Goal: Communication & Community: Answer question/provide support

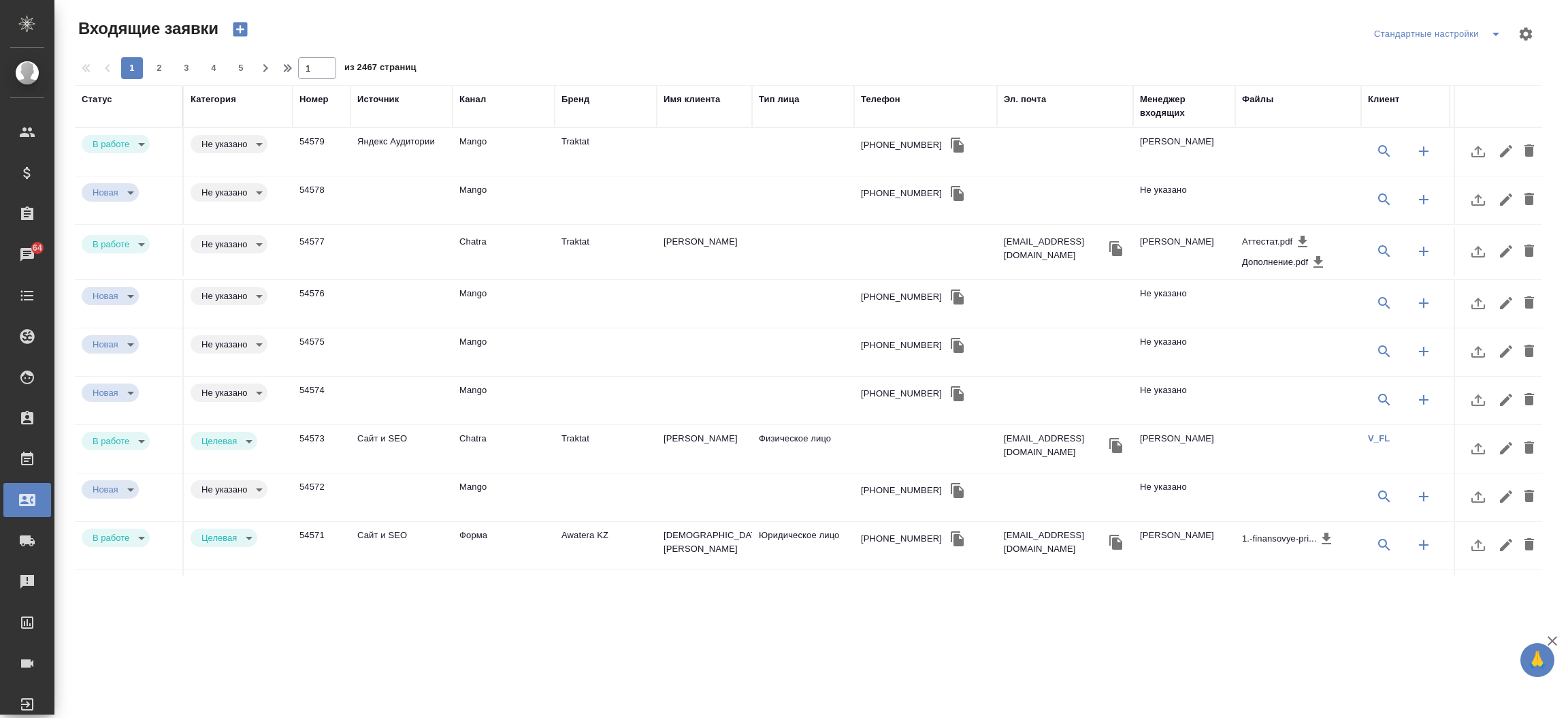
select select "RU"
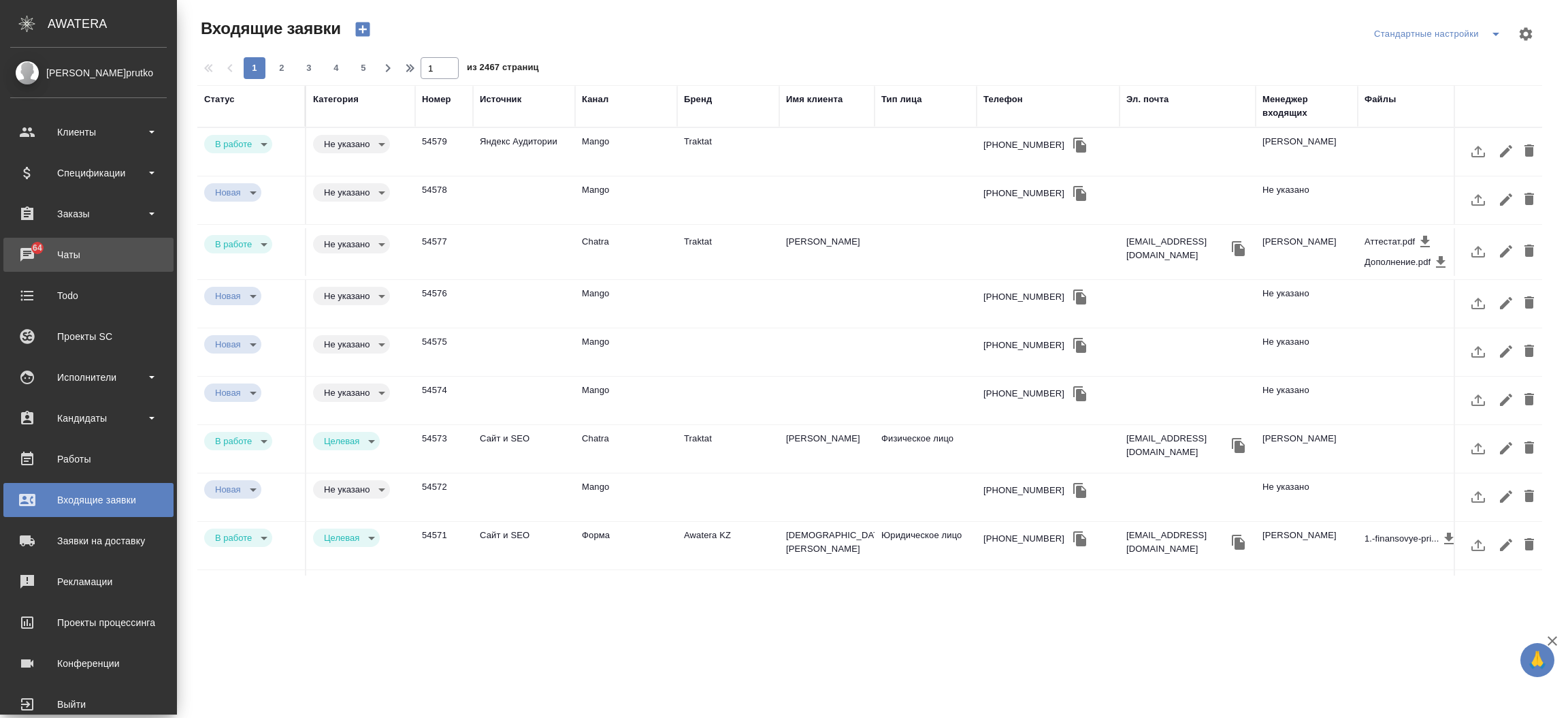
click at [27, 265] on link "64 Чаты" at bounding box center [88, 255] width 170 height 34
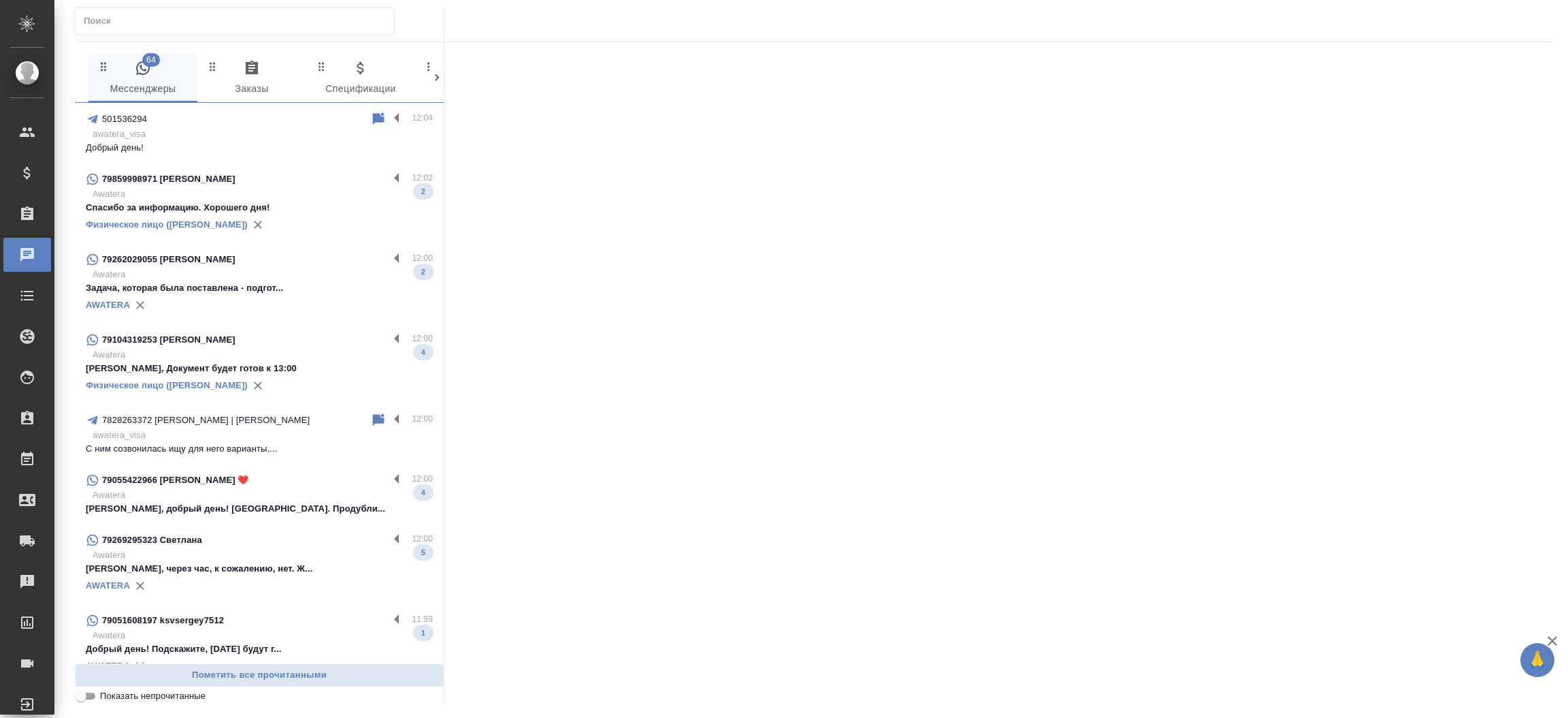
click at [110, 27] on input "text" at bounding box center [239, 21] width 310 height 19
paste input "7 747 338 7813"
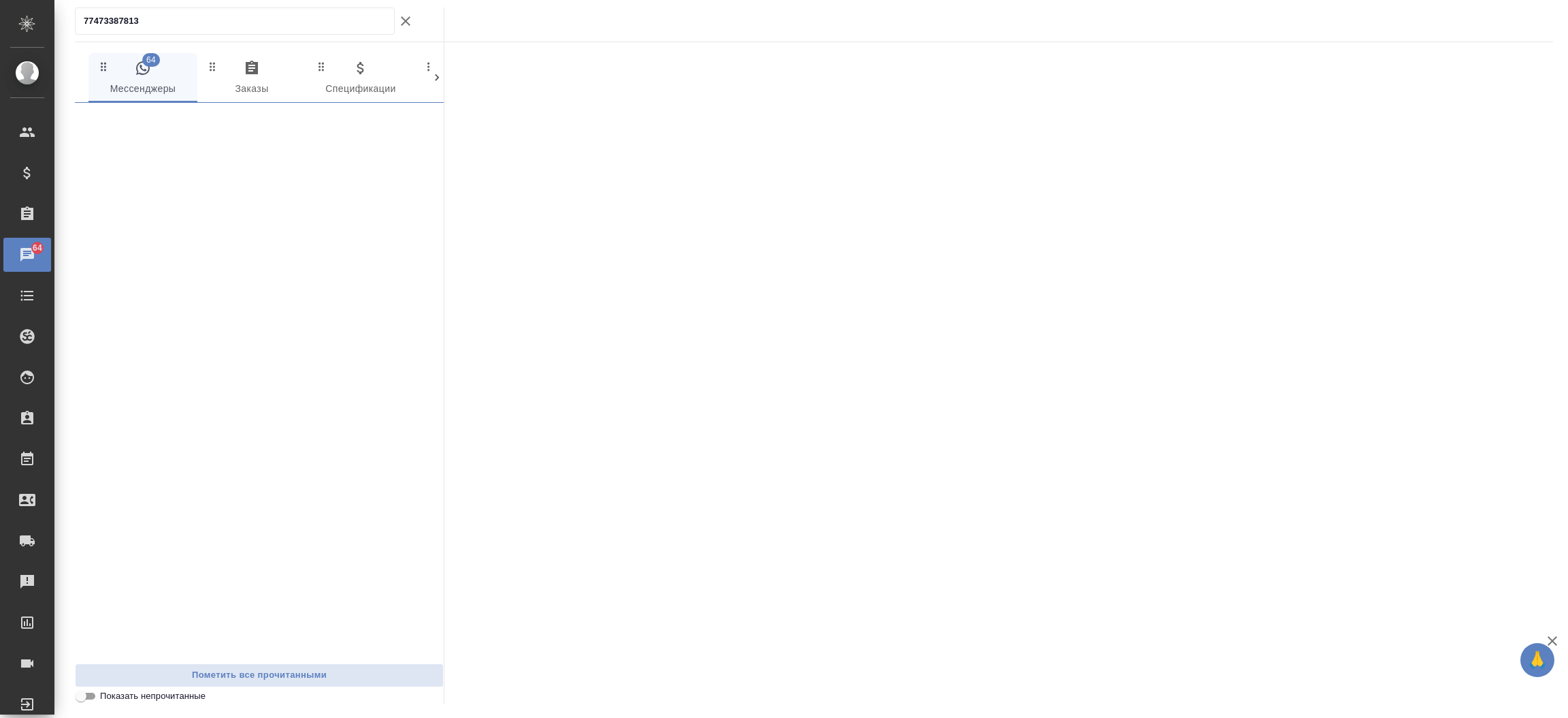
type input "77473387813"
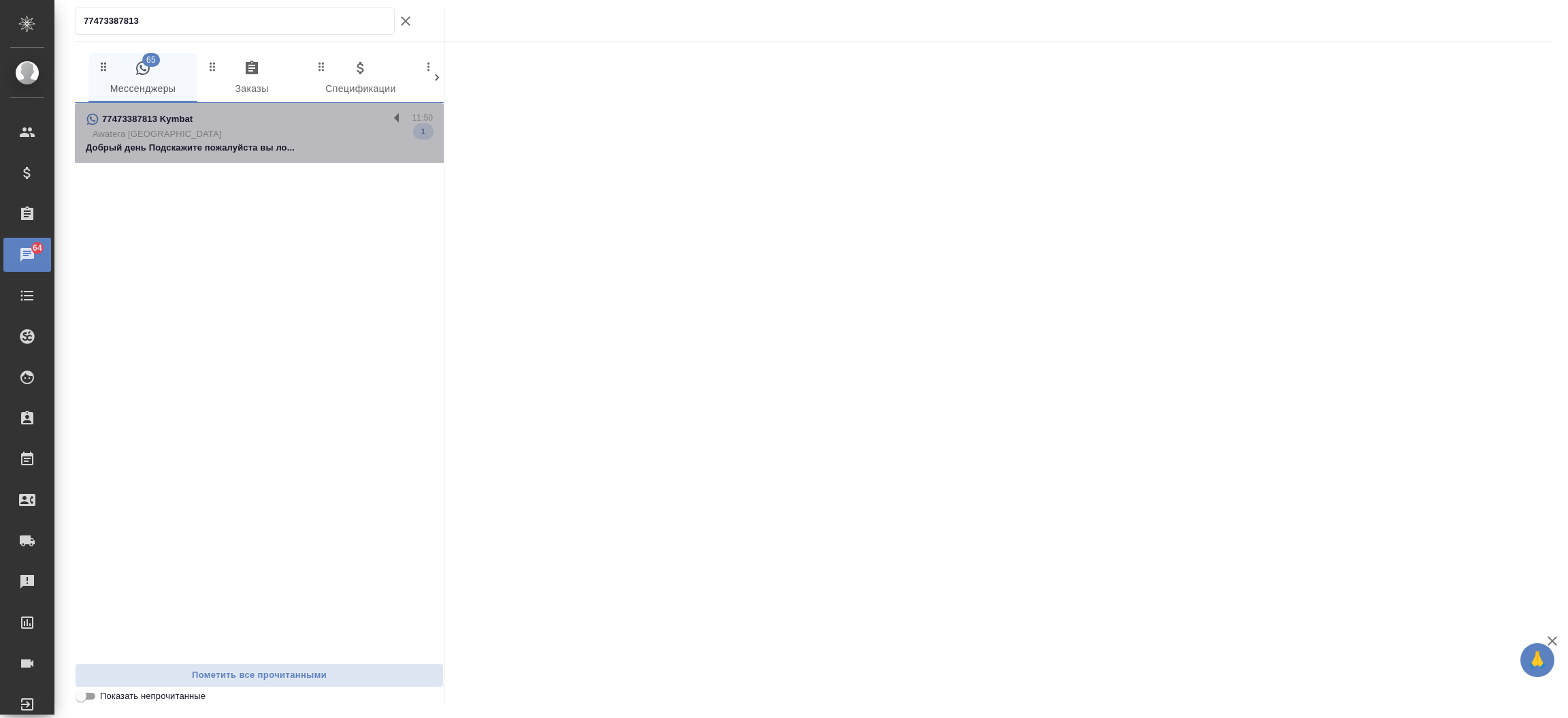
click at [170, 124] on p "77473387813 Kymbat" at bounding box center [147, 119] width 91 height 14
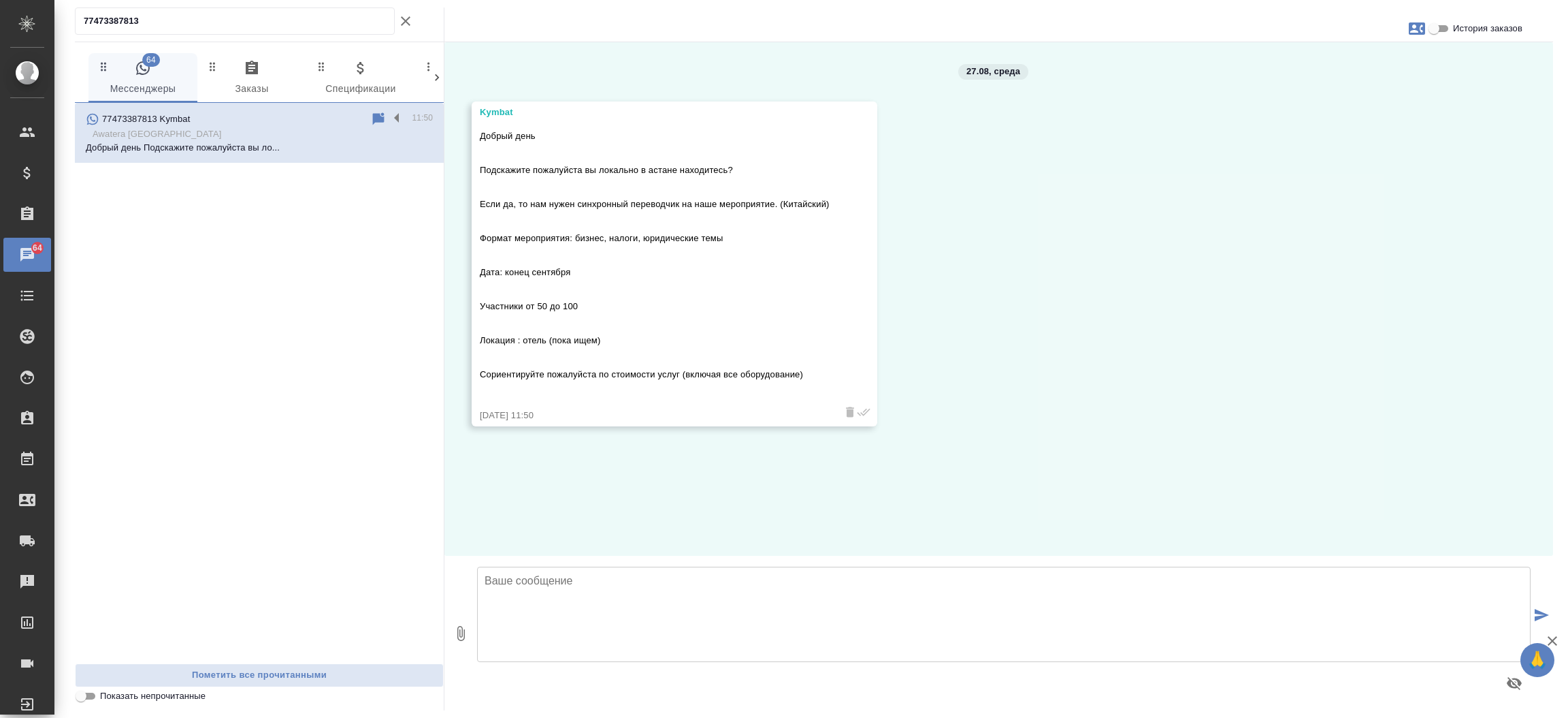
click at [605, 595] on textarea at bounding box center [1003, 613] width 1054 height 95
type textarea "Добрый день, Кымбат. Будете выступать как юридическое лицо? Перевод потребуется…"
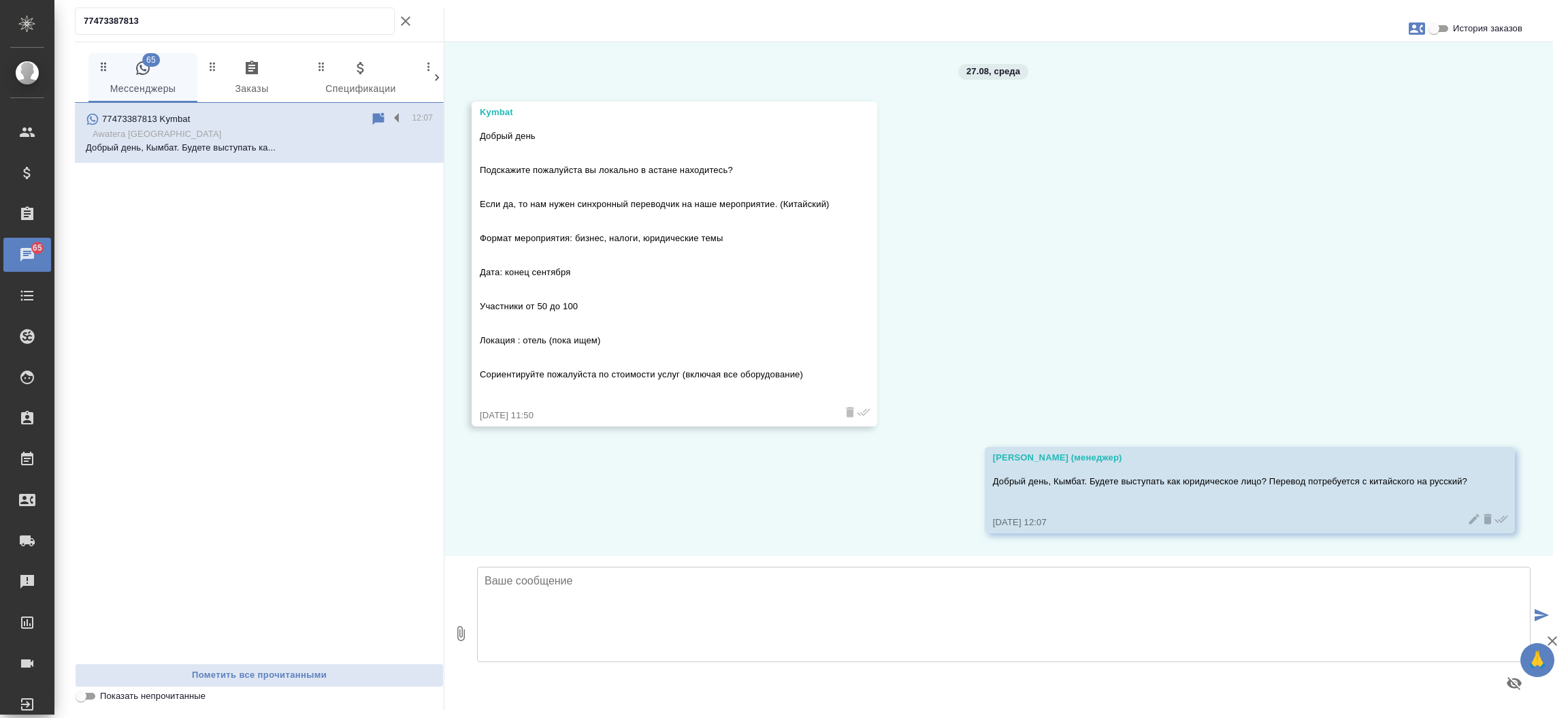
click at [616, 507] on div "27.08, [DATE] Kymbat Добрый день Подскажите пожалуйста вы локально в астане нах…" at bounding box center [998, 299] width 1108 height 513
click at [1417, 34] on icon "button" at bounding box center [1416, 28] width 16 height 12
click at [1351, 74] on div "Создать заявку" at bounding box center [1357, 65] width 86 height 30
select select "KZ"
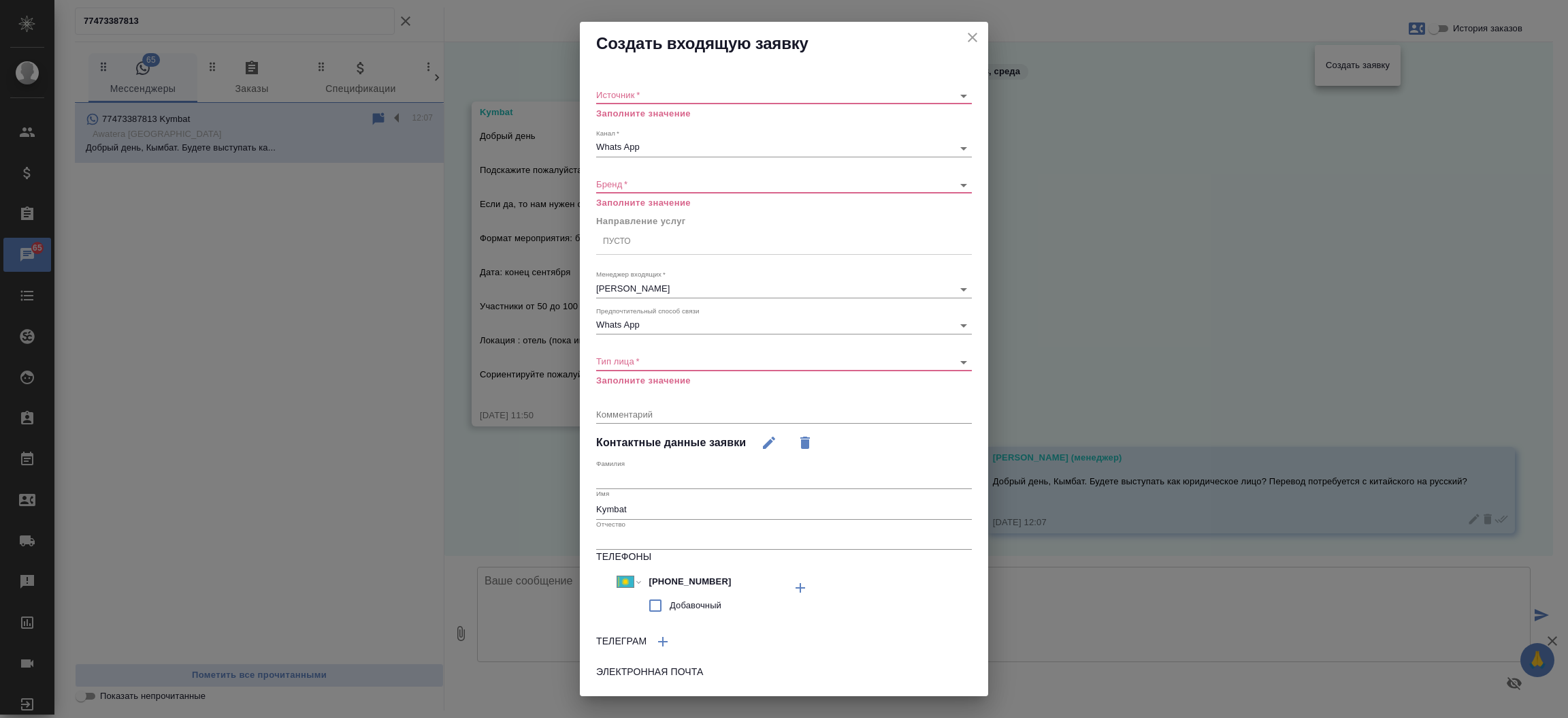
click at [770, 93] on body "🙏 .cls-1 fill:#fff; AWATERA [PERSON_NAME][PERSON_NAME] Спецификации Заказы 65 Ч…" at bounding box center [784, 359] width 1568 height 718
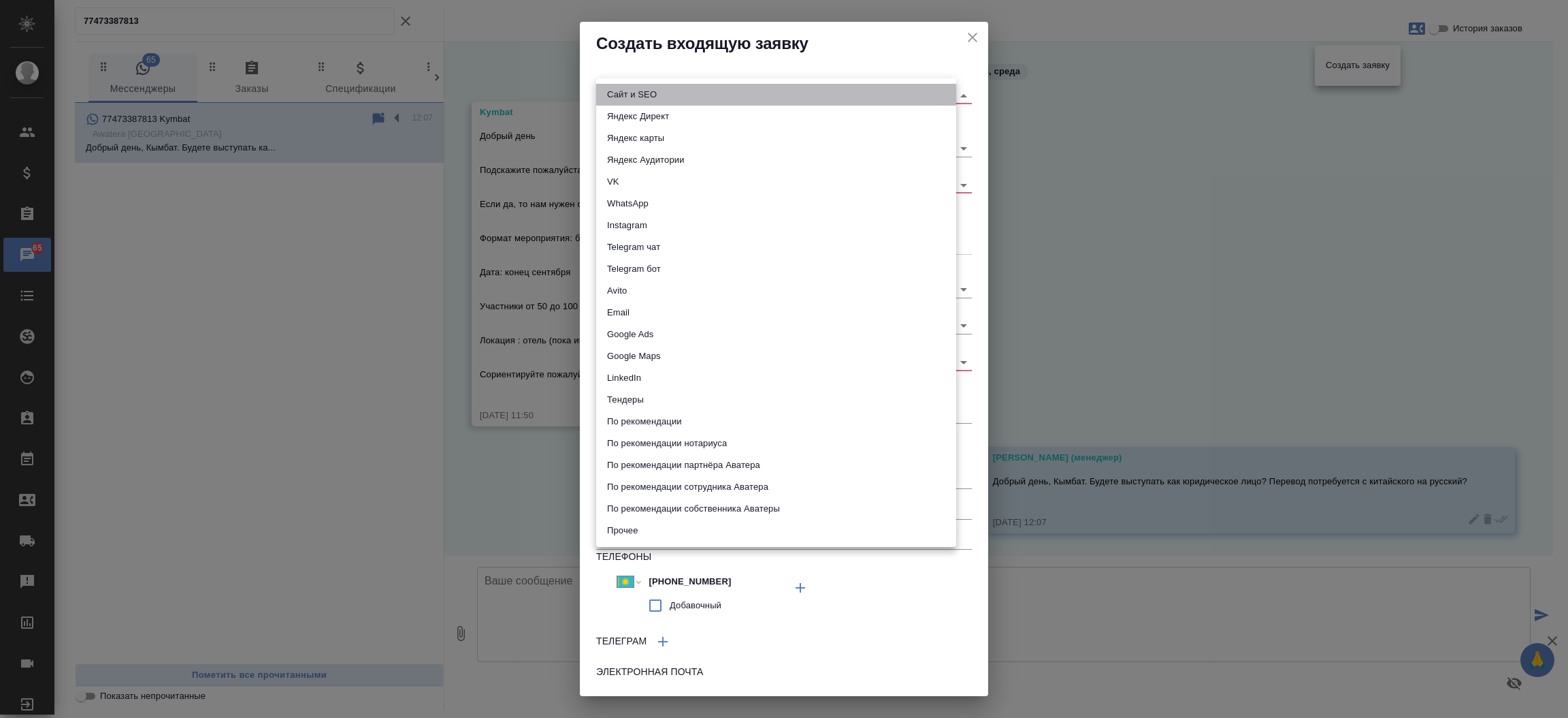
click at [766, 97] on li "Сайт и SEO" at bounding box center [776, 94] width 360 height 21
type input "seo"
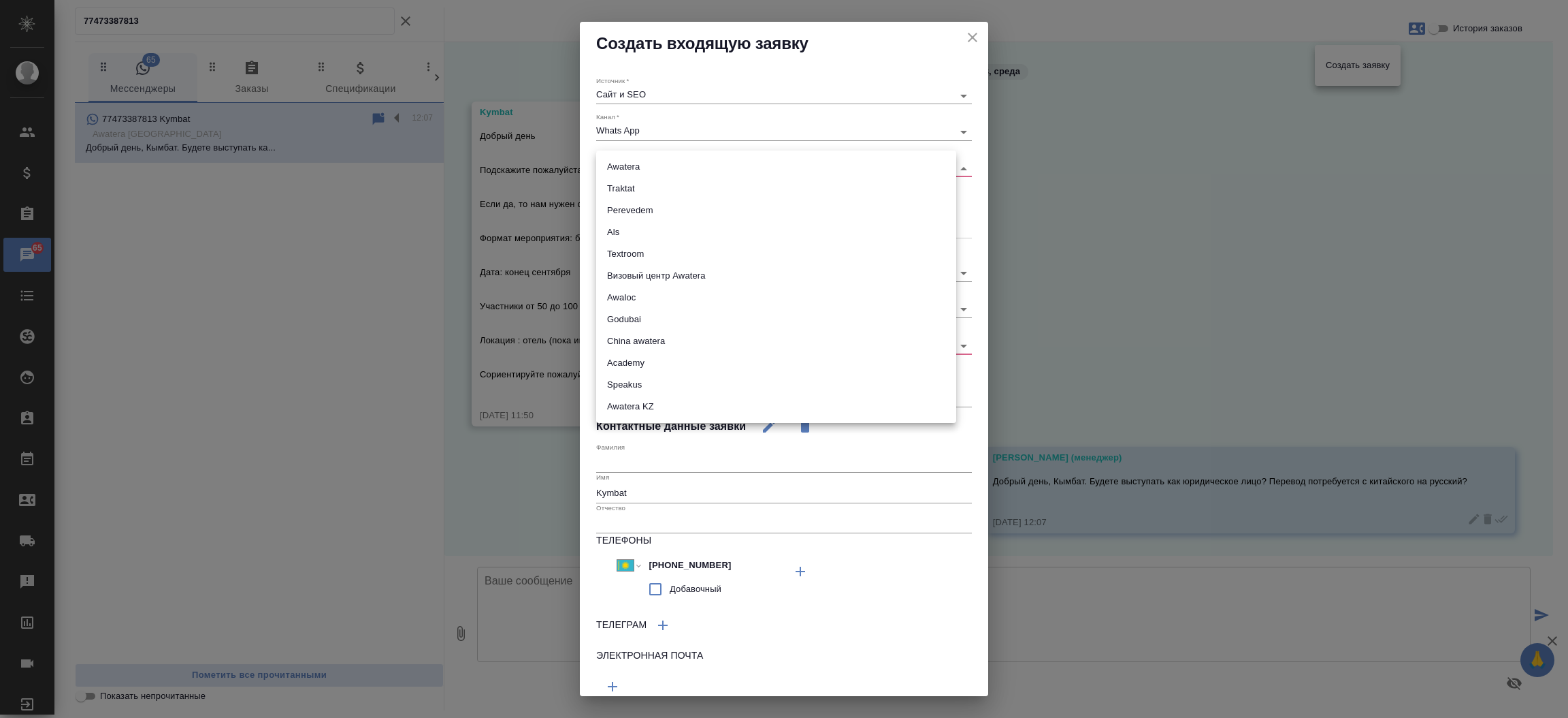
click at [718, 171] on body "🙏 .cls-1 fill:#fff; AWATERA [PERSON_NAME][PERSON_NAME] Спецификации Заказы 65 Ч…" at bounding box center [784, 359] width 1568 height 718
click at [694, 408] on li "Awatera KZ" at bounding box center [776, 406] width 360 height 21
type input "awateraKz"
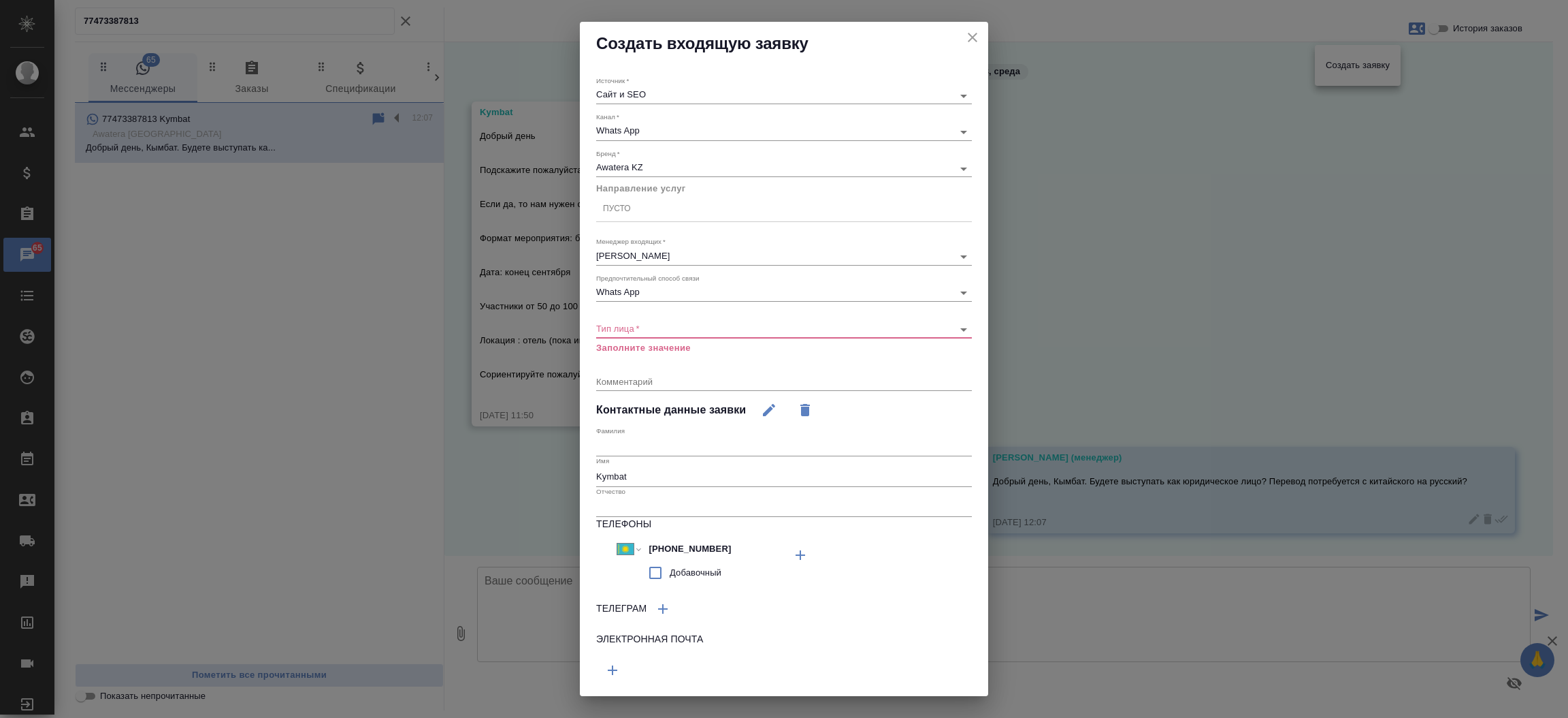
click at [652, 338] on div "Тип лица   * ​ Заполните значение" at bounding box center [784, 332] width 375 height 45
click at [651, 332] on body "🙏 .cls-1 fill:#fff; AWATERA [PERSON_NAME][PERSON_NAME] Спецификации Заказы 65 Ч…" at bounding box center [784, 359] width 1568 height 718
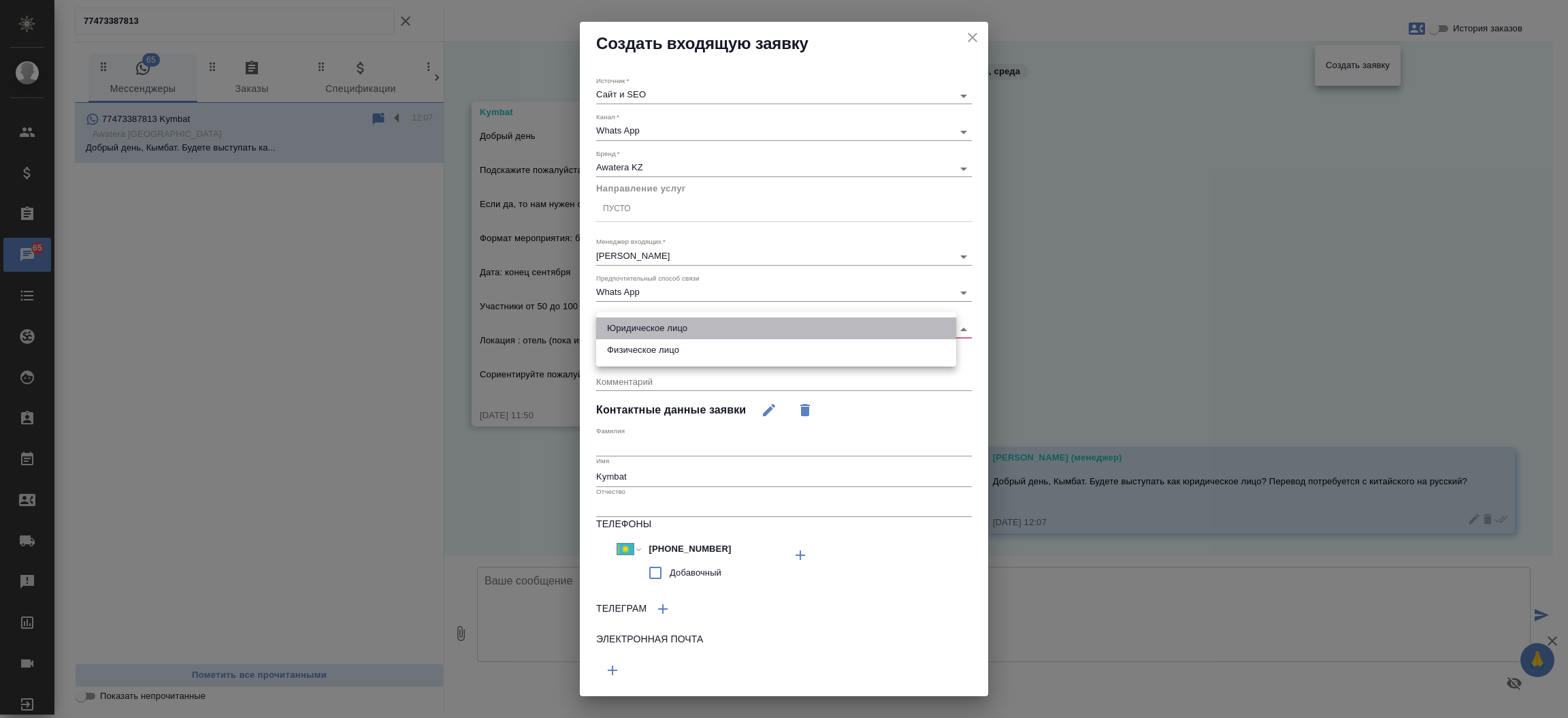
click at [651, 332] on li "Юридическое лицо" at bounding box center [776, 328] width 360 height 21
type input "company"
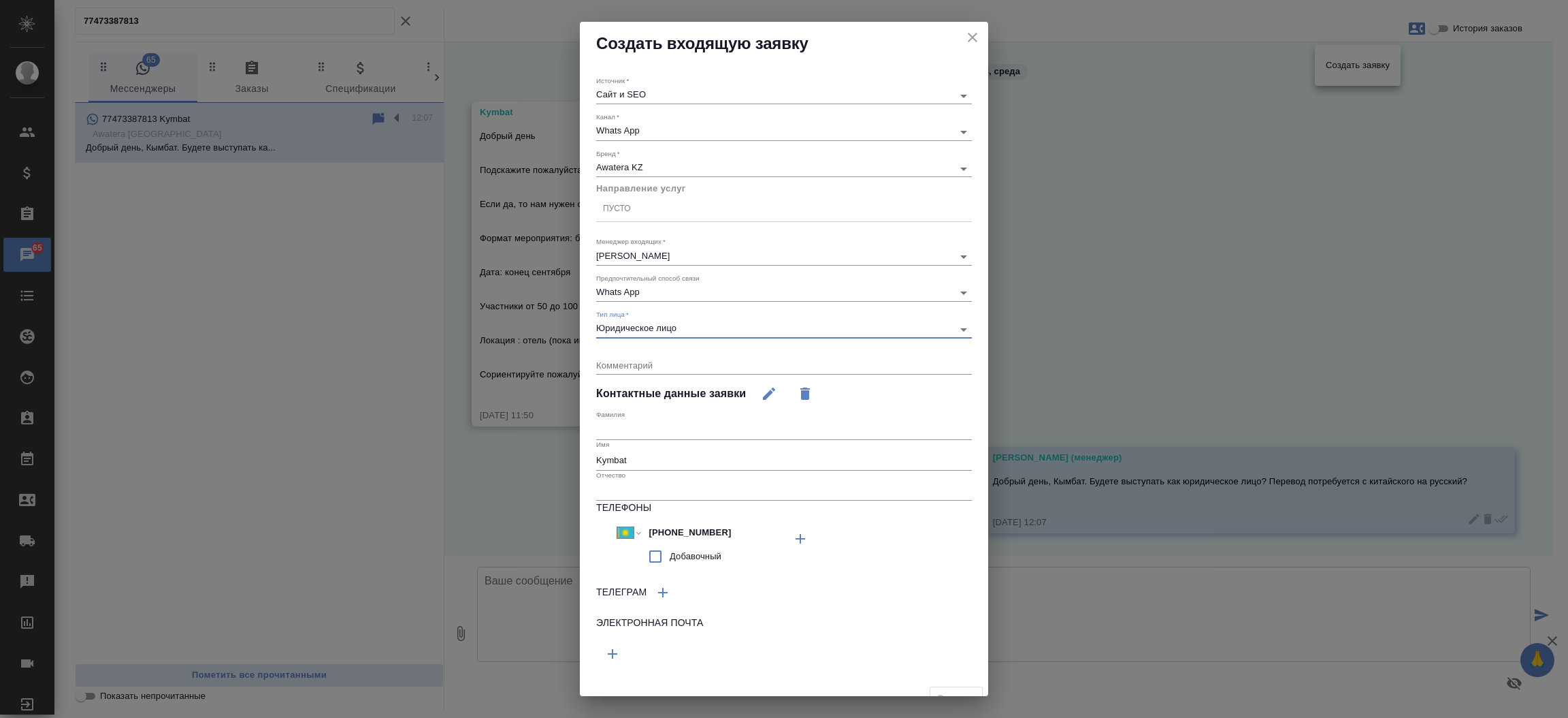
click at [634, 214] on div "Пусто" at bounding box center [784, 208] width 375 height 20
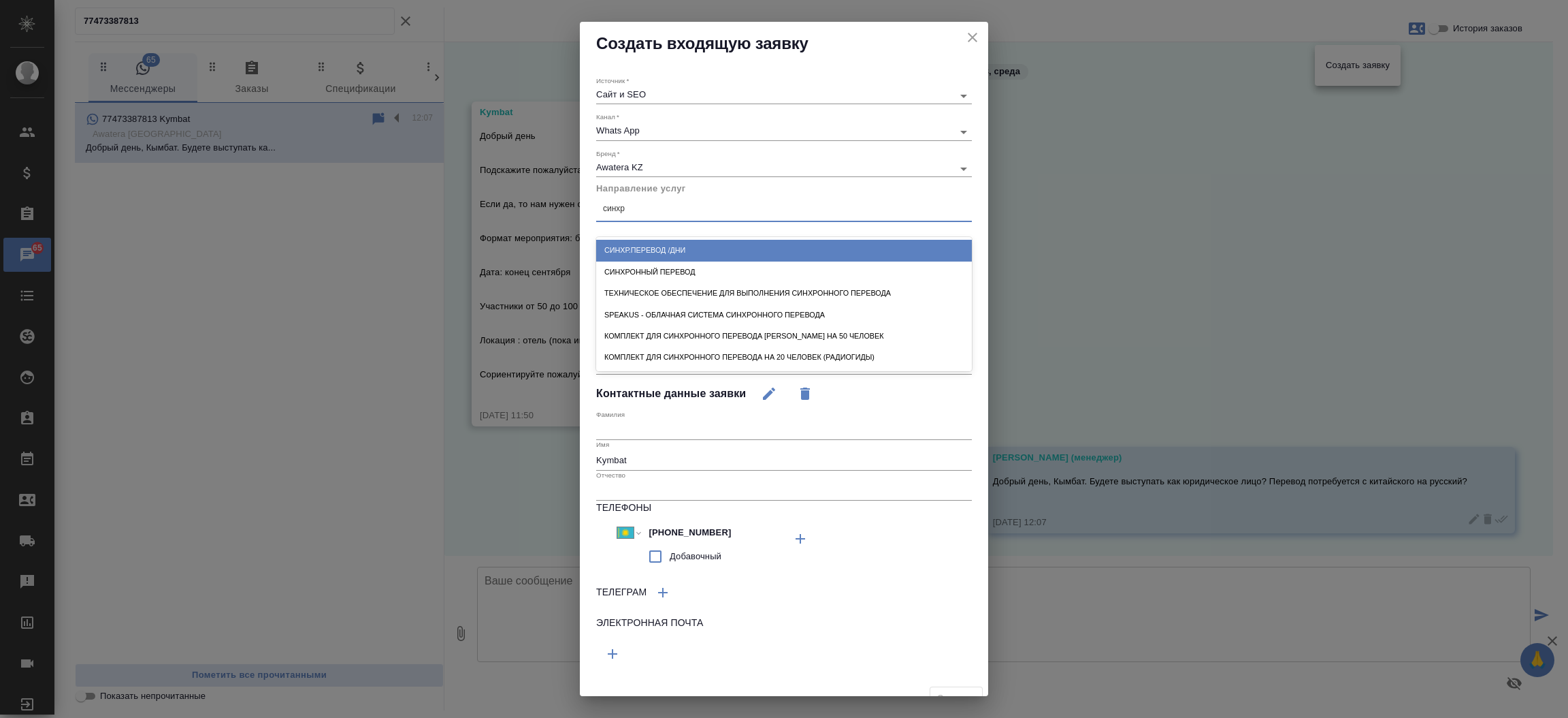
type input "синхро"
click at [632, 247] on div "Синхронный перевод" at bounding box center [784, 250] width 375 height 21
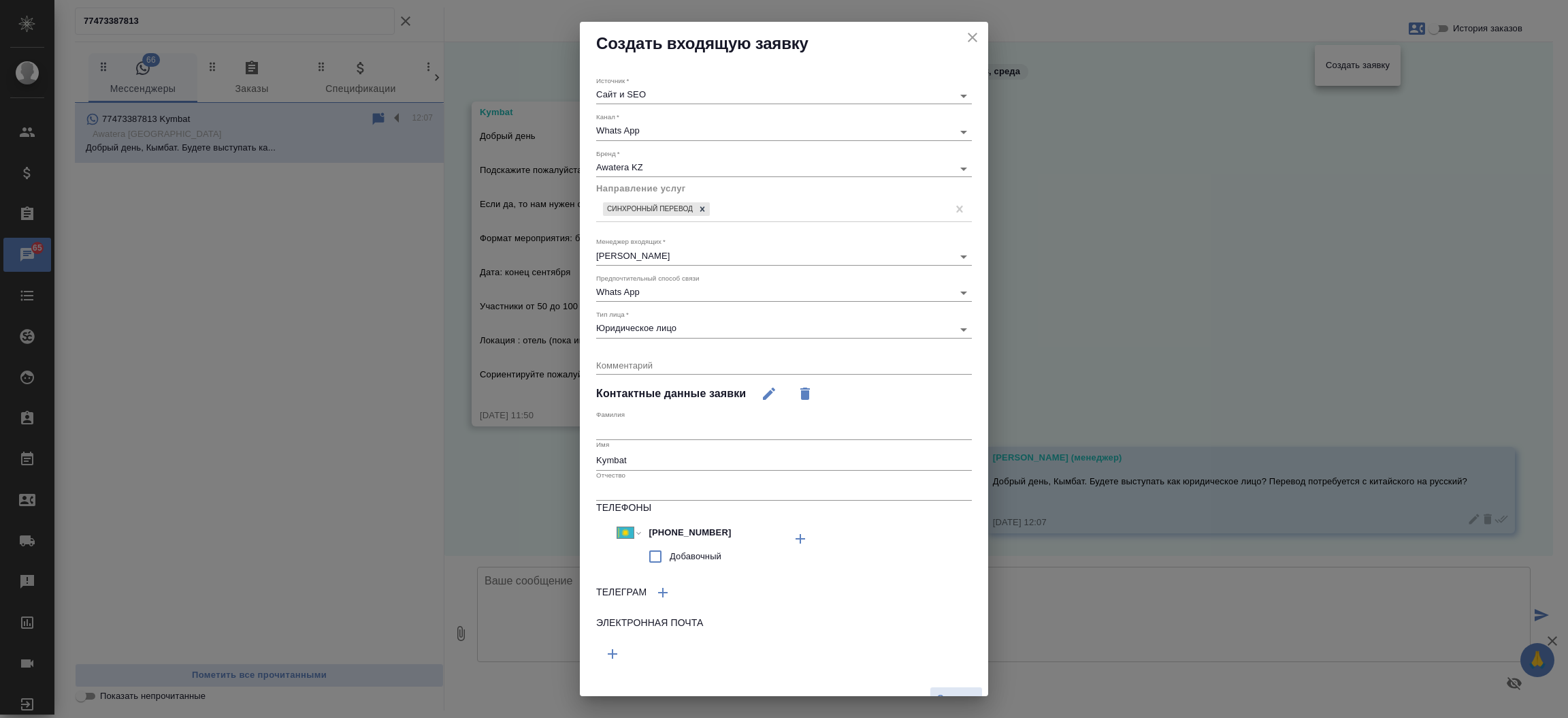
scroll to position [18, 0]
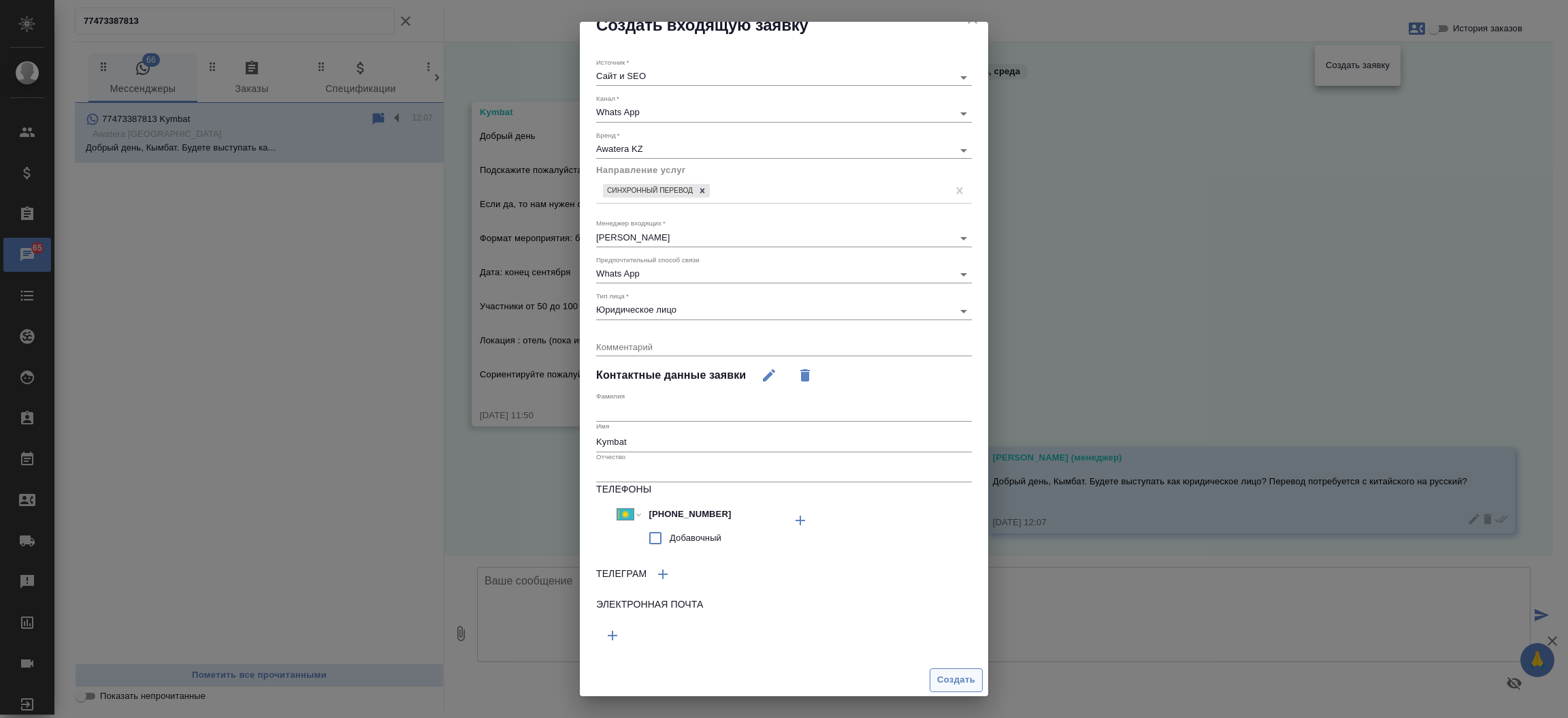
click at [940, 685] on span "Создать" at bounding box center [956, 679] width 38 height 15
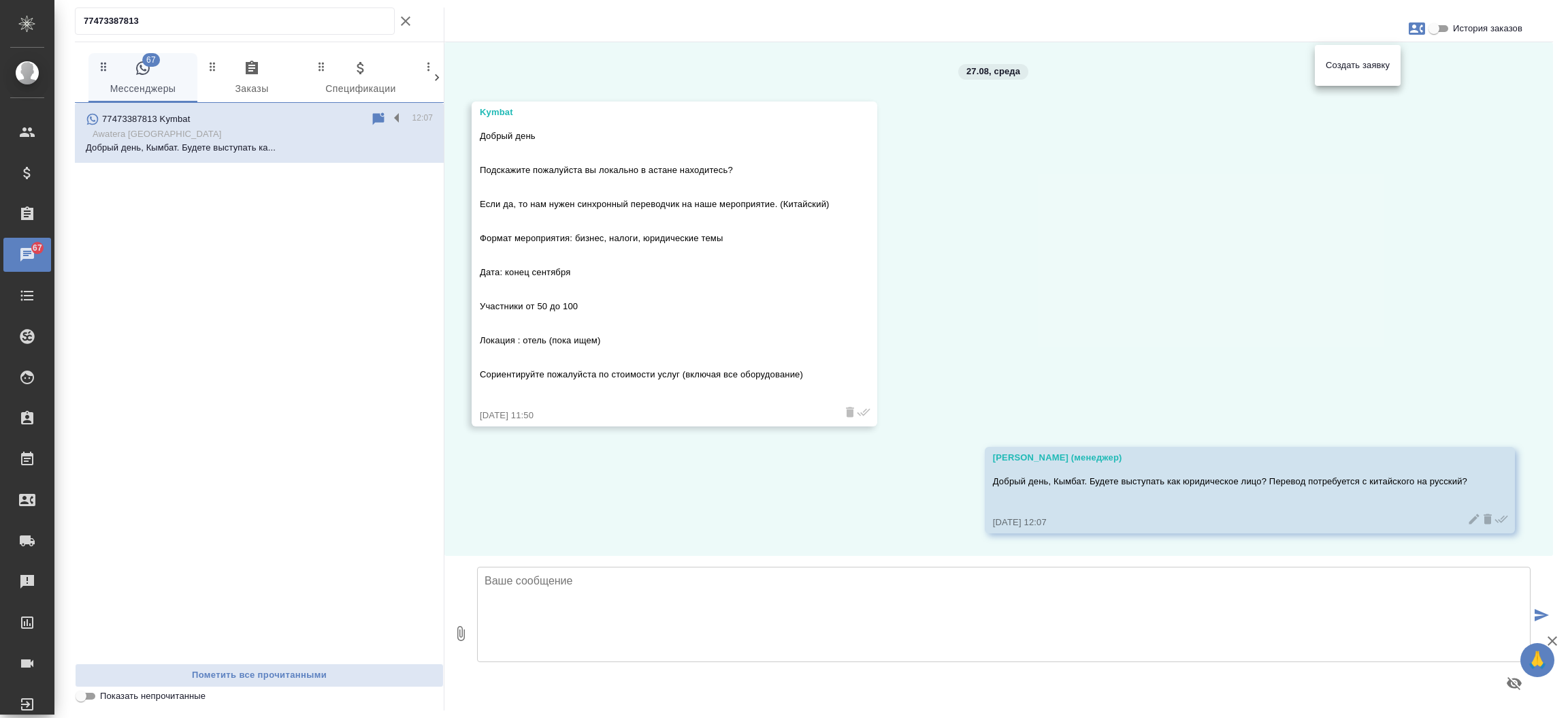
click at [398, 18] on div at bounding box center [784, 359] width 1568 height 718
click at [406, 20] on icon "button" at bounding box center [405, 21] width 9 height 9
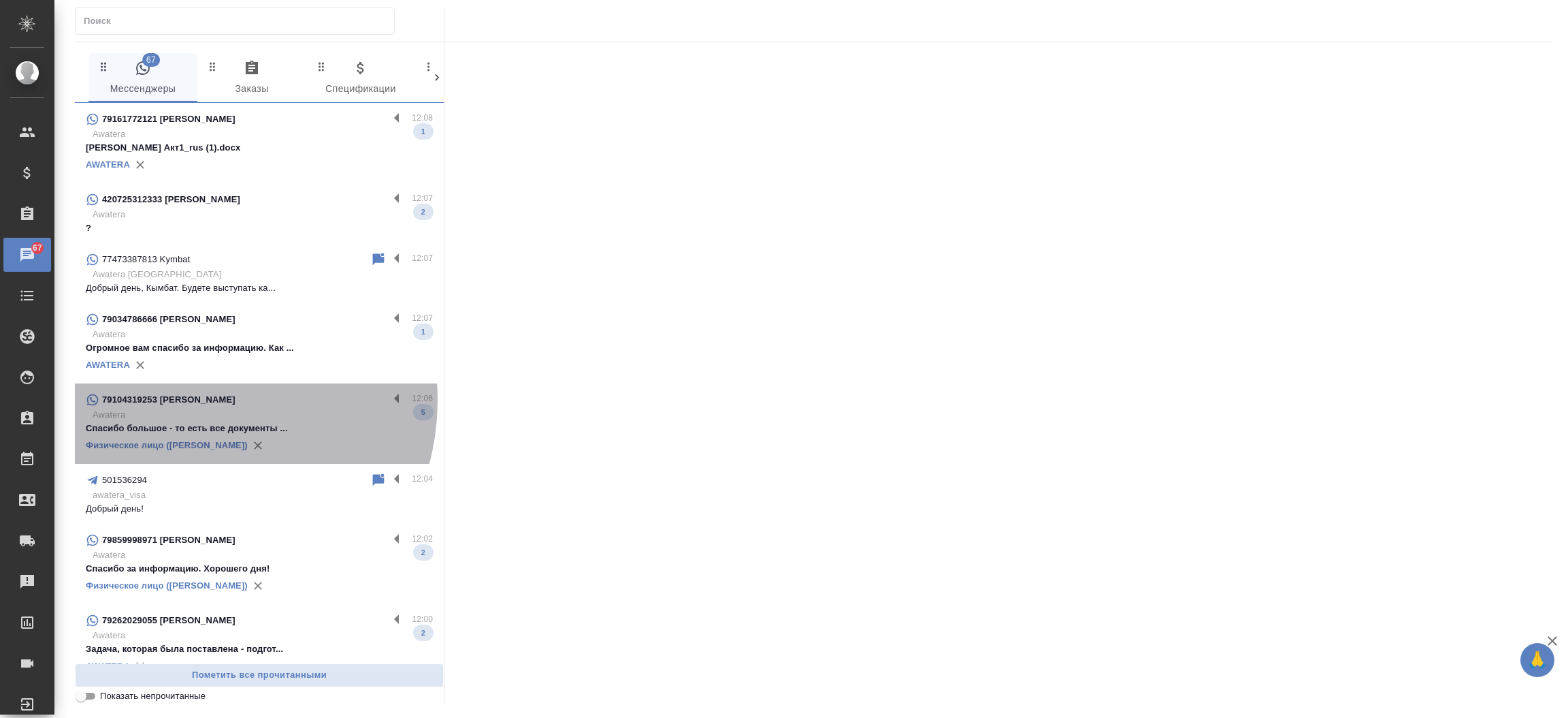
click at [183, 399] on p "79104319253 [PERSON_NAME]" at bounding box center [169, 400] width 134 height 14
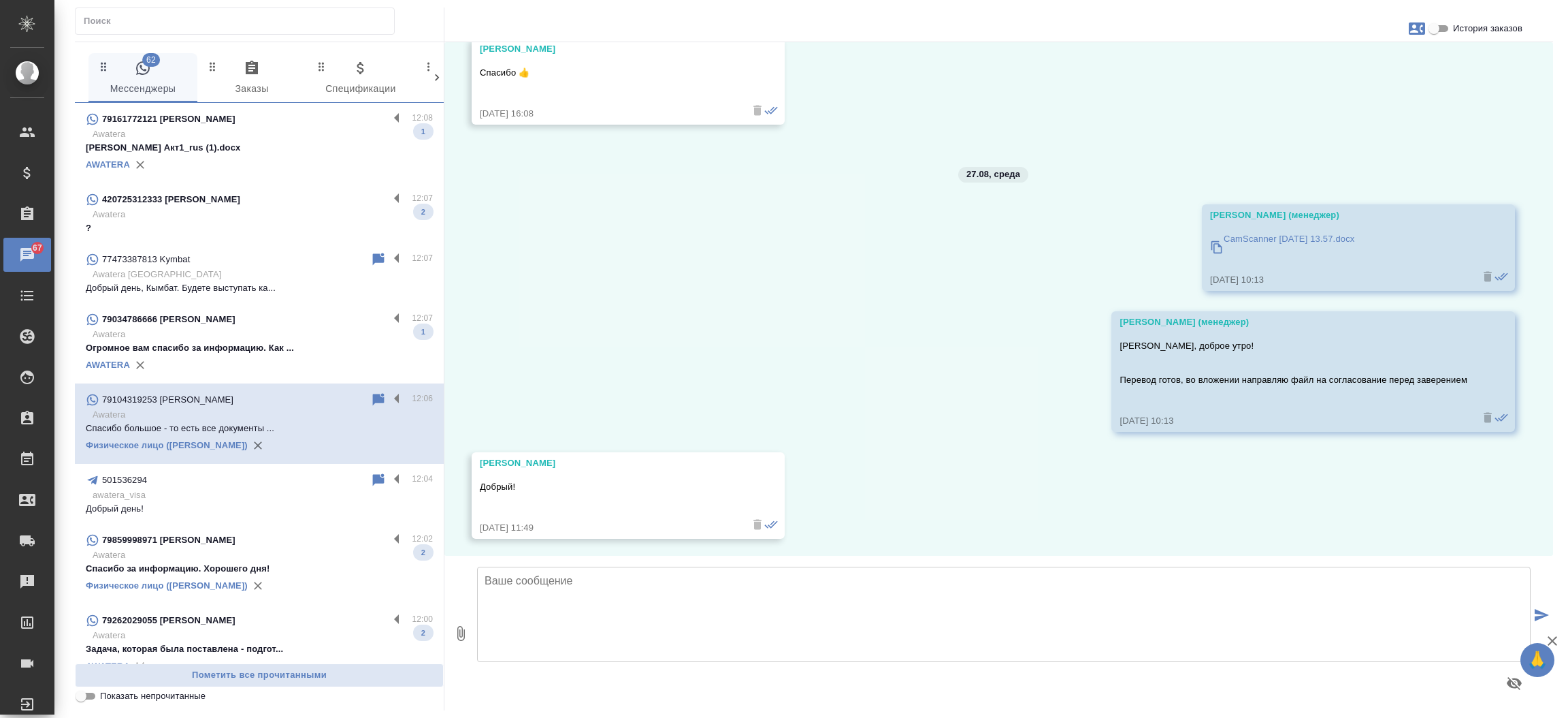
scroll to position [11413, 0]
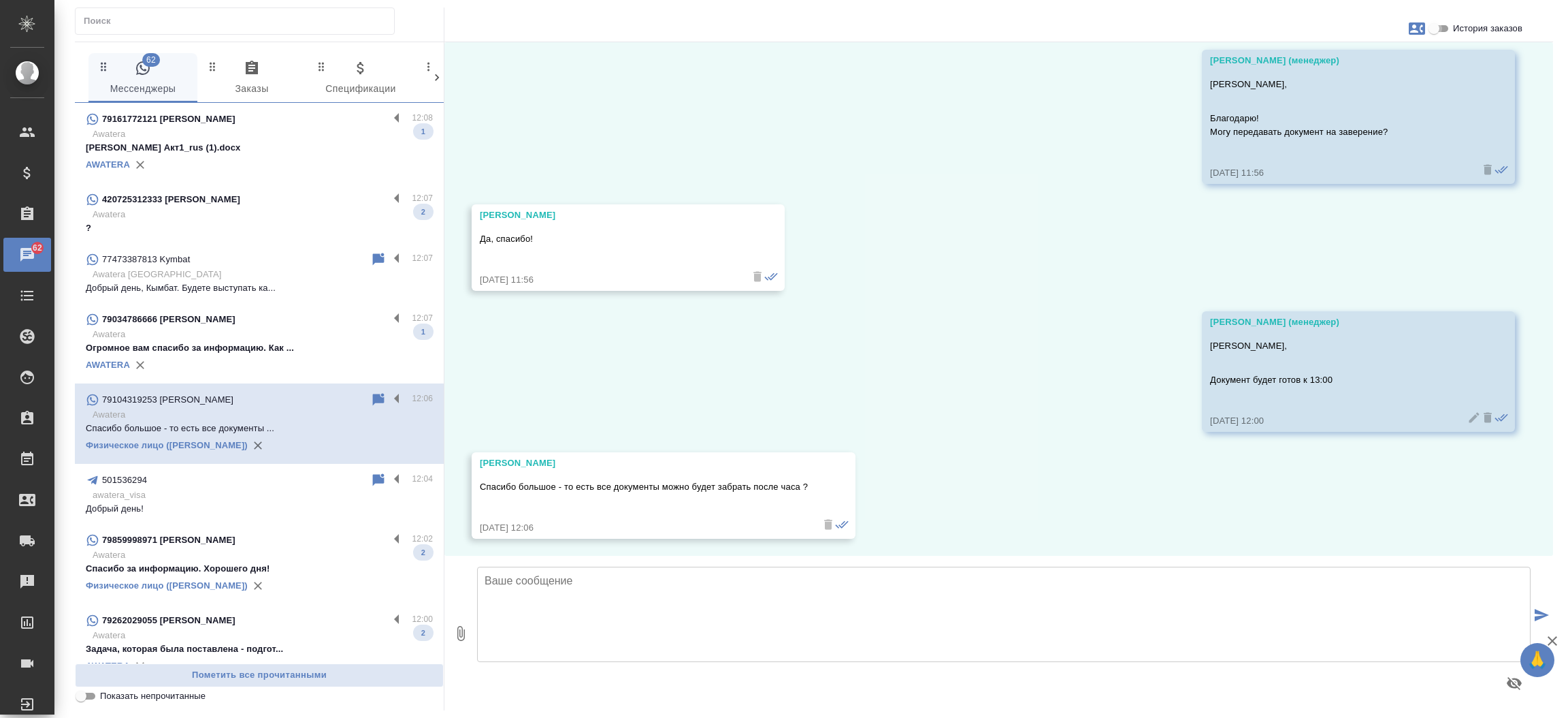
click at [1443, 25] on input "История заказов" at bounding box center [1433, 28] width 49 height 16
checkbox input "true"
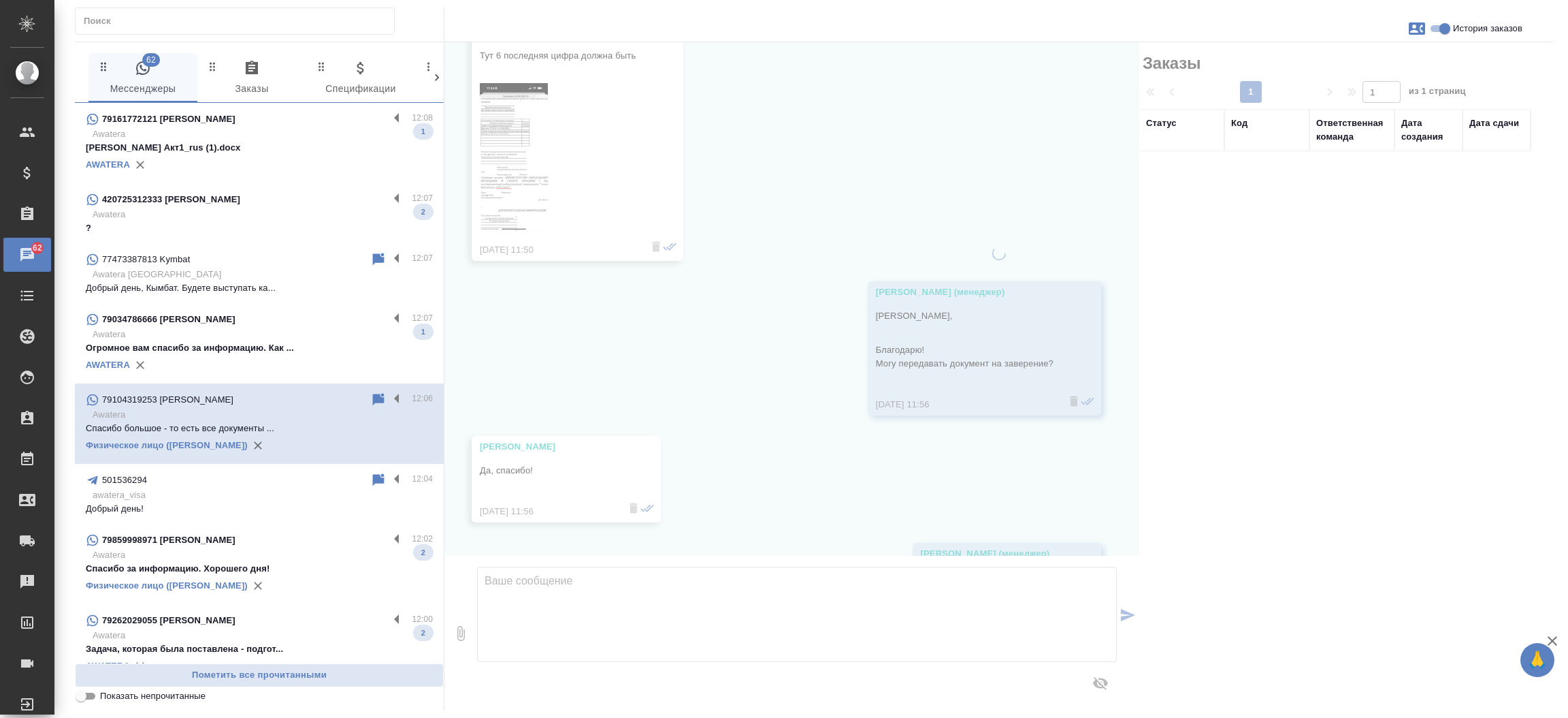
scroll to position [11645, 0]
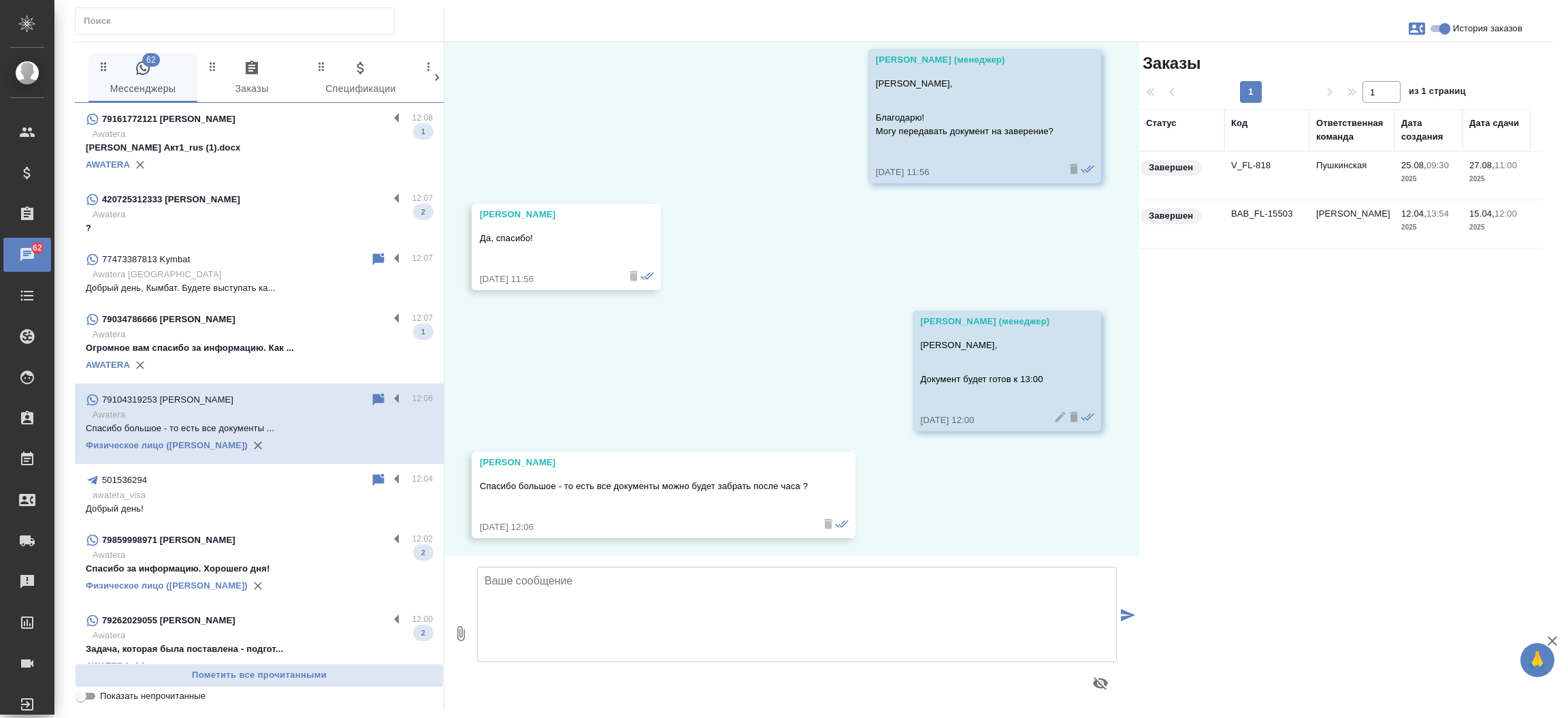
click at [1259, 166] on td "V_FL-818" at bounding box center [1266, 176] width 85 height 48
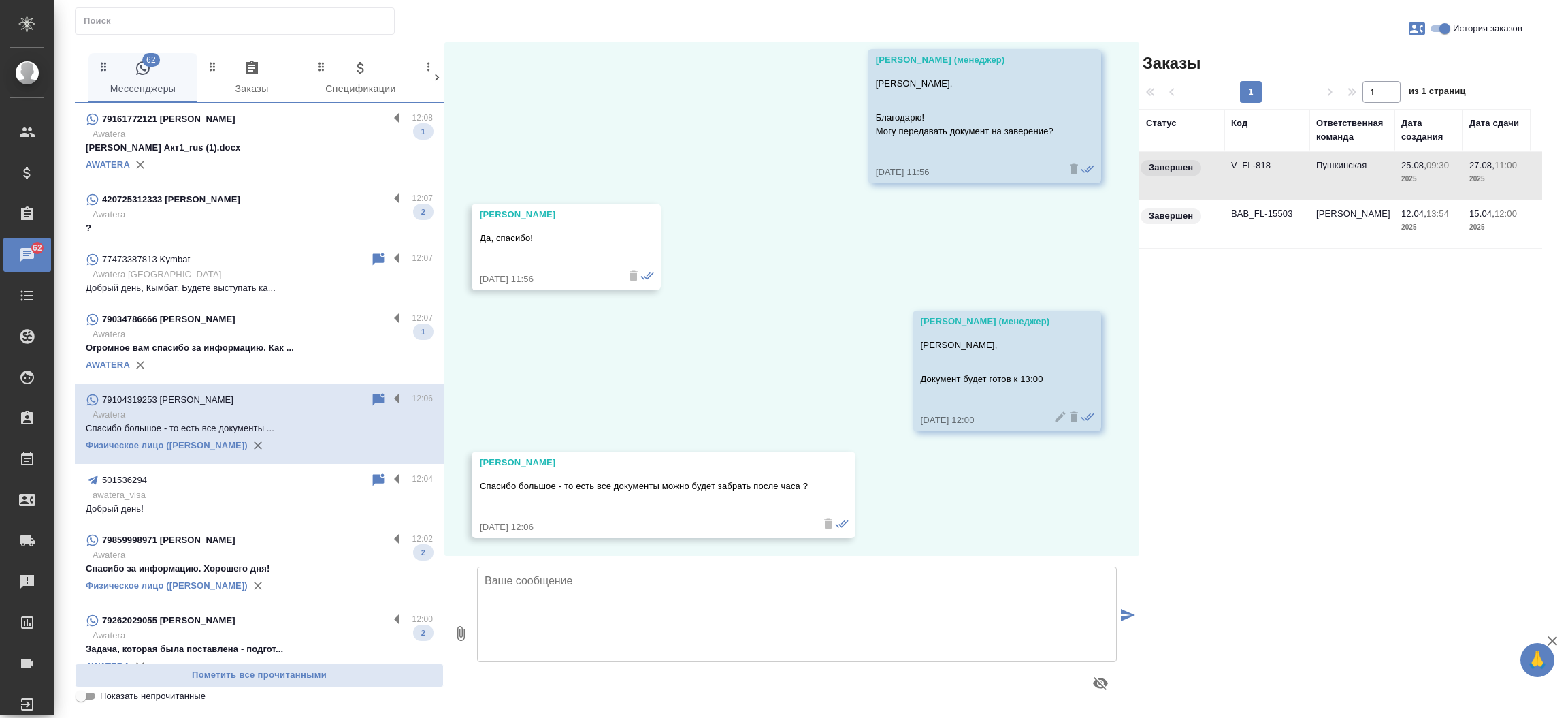
click at [1259, 166] on td "V_FL-818" at bounding box center [1266, 176] width 85 height 48
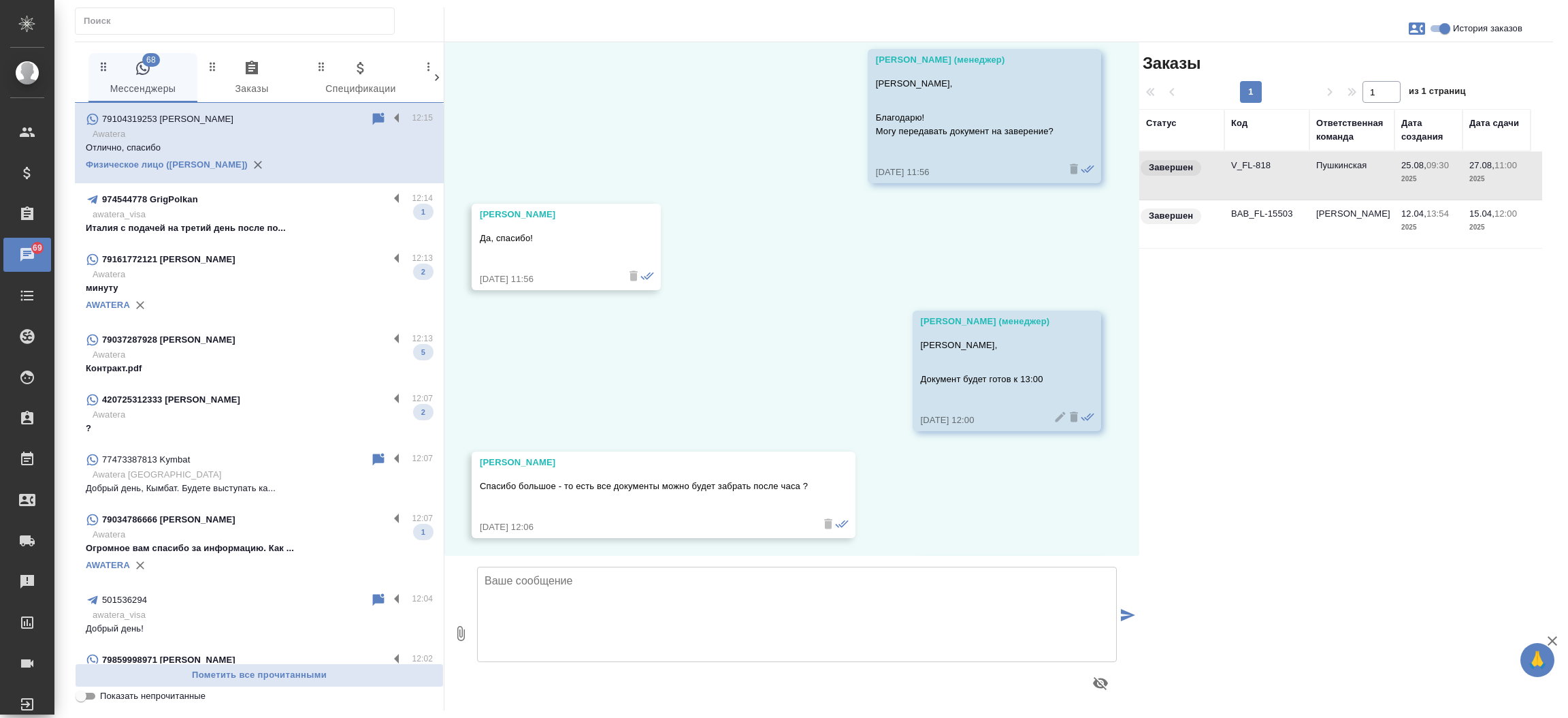
scroll to position [11858, 0]
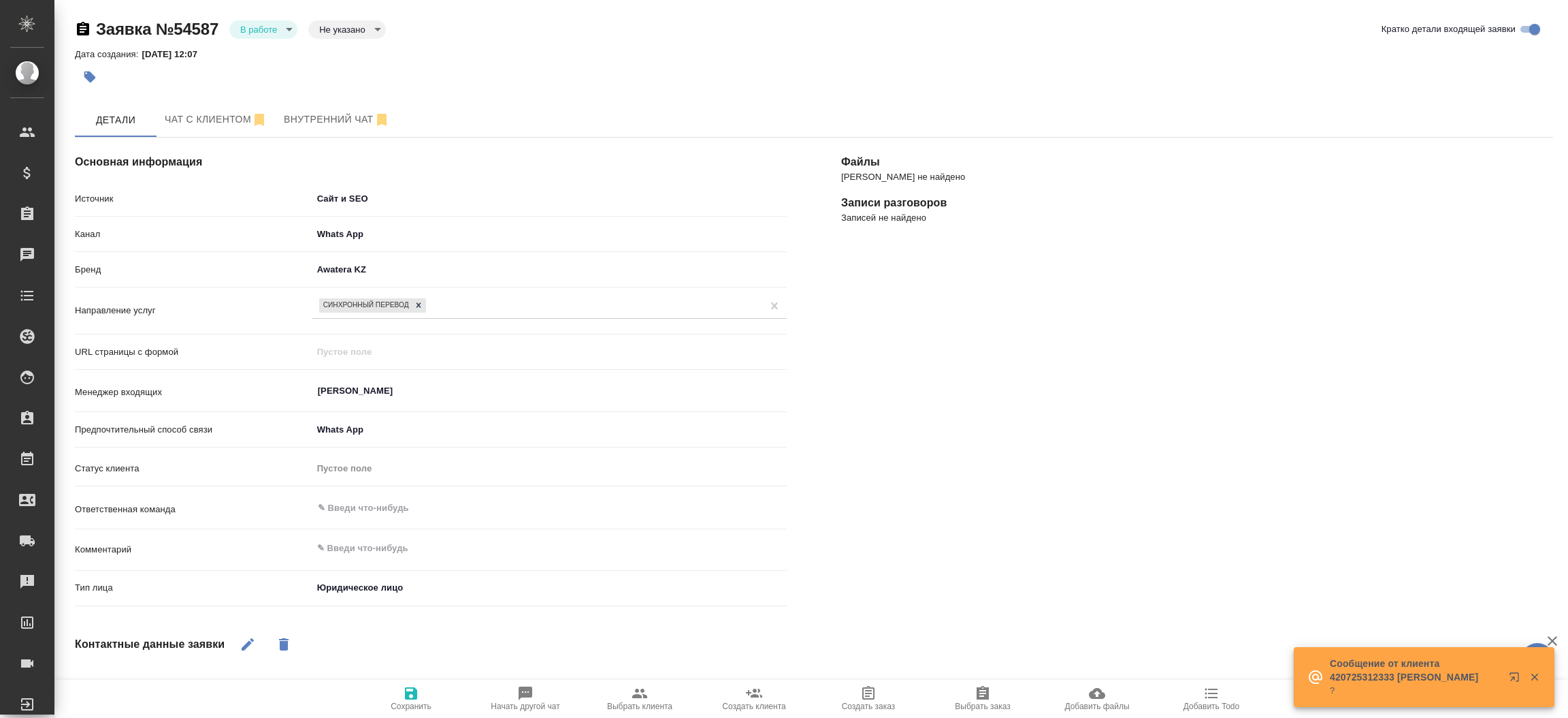
select select "KZ"
select select "RU"
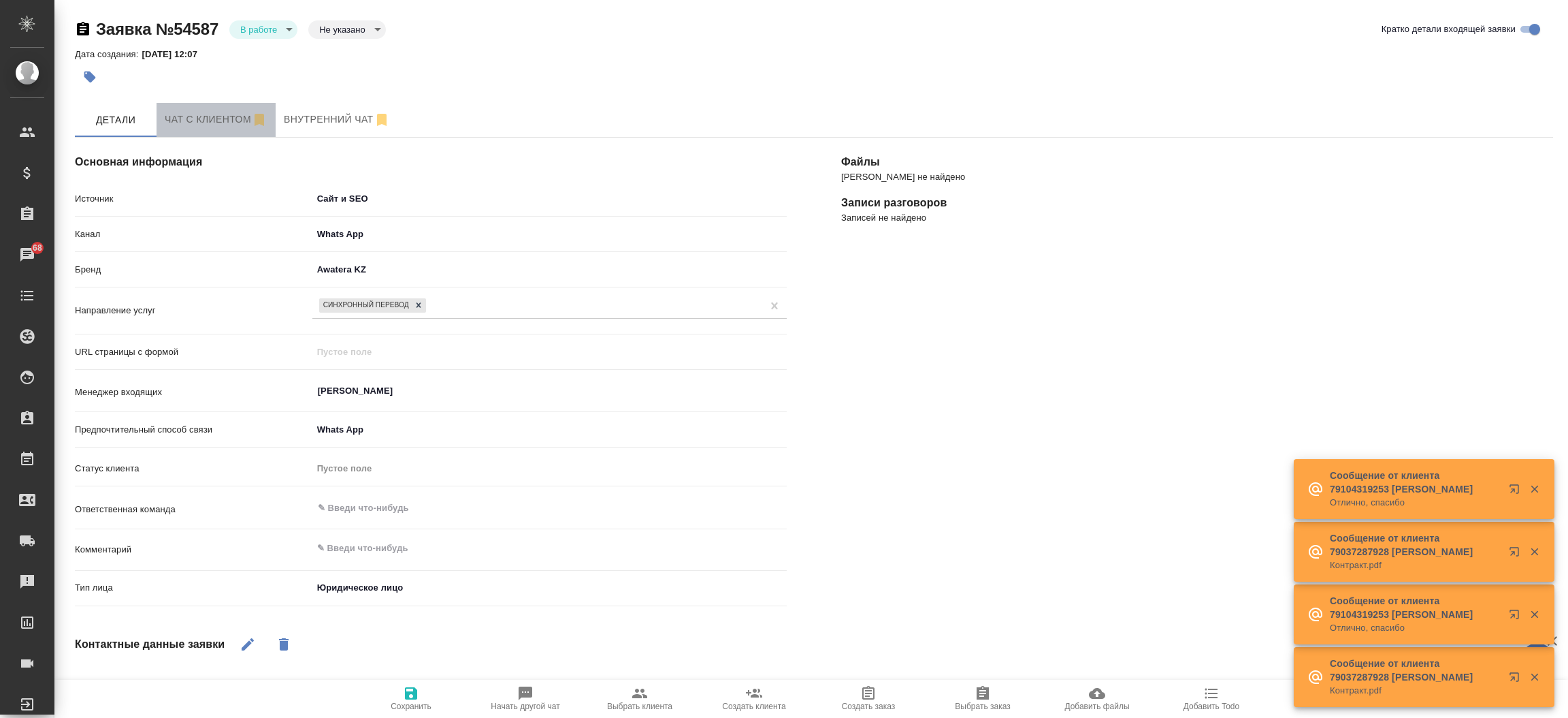
click at [195, 118] on span "Чат с клиентом" at bounding box center [216, 119] width 103 height 17
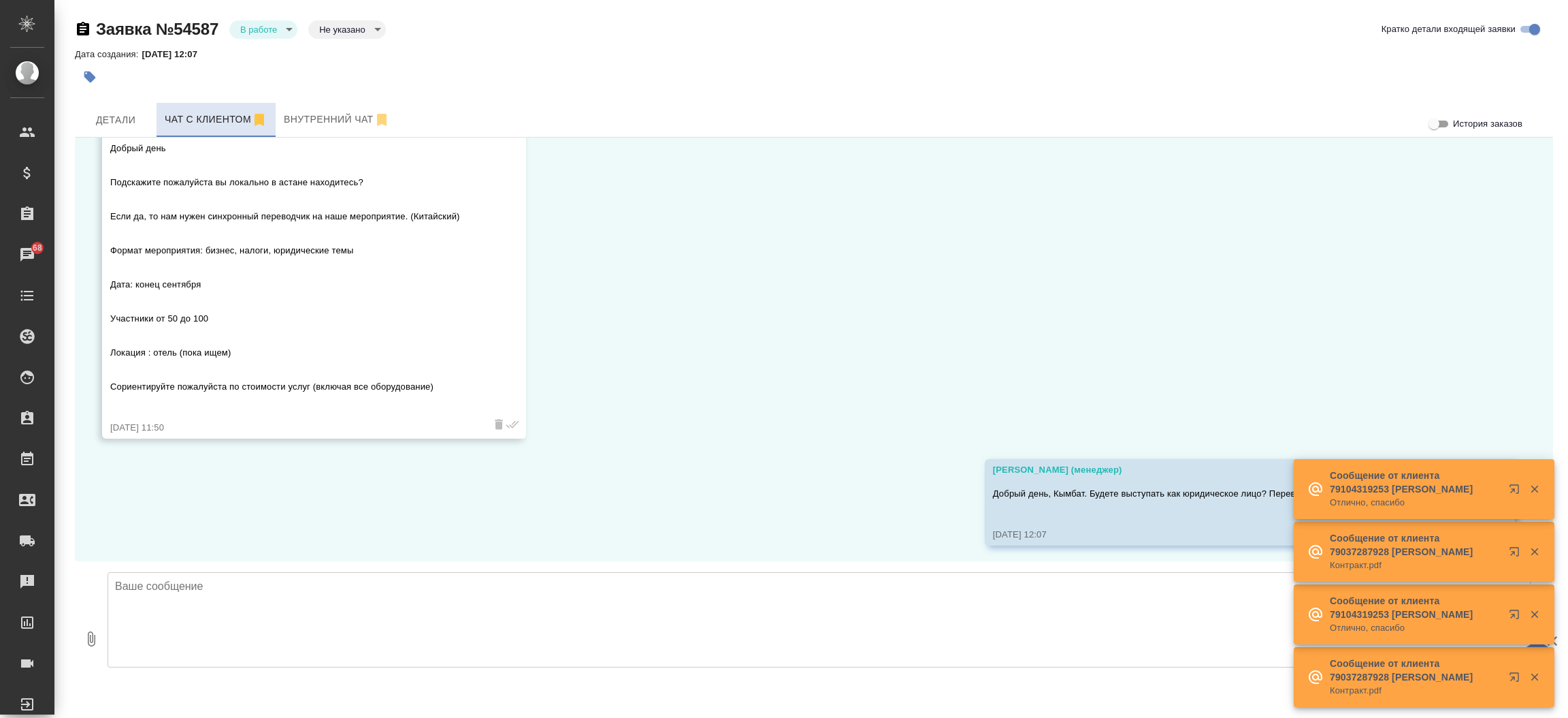
scroll to position [87, 0]
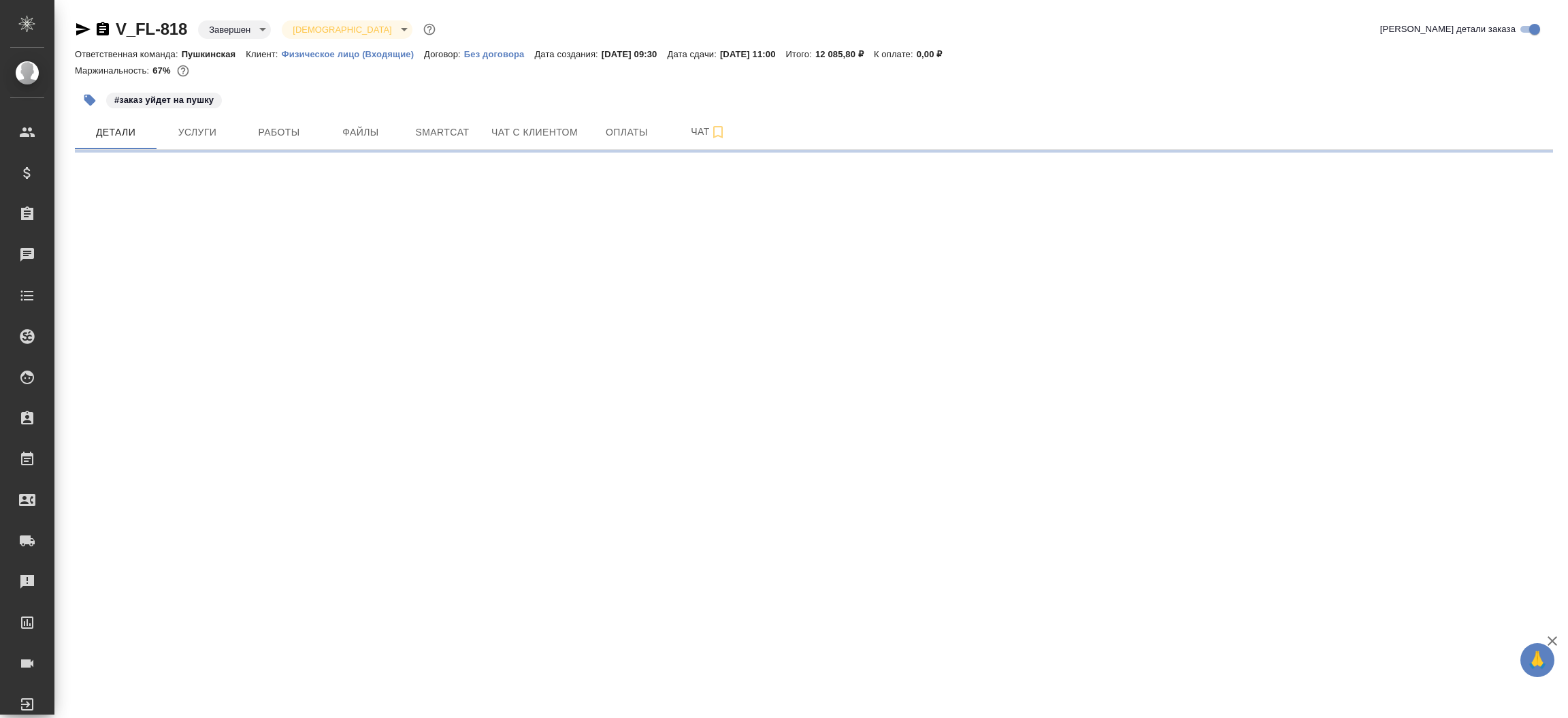
select select "RU"
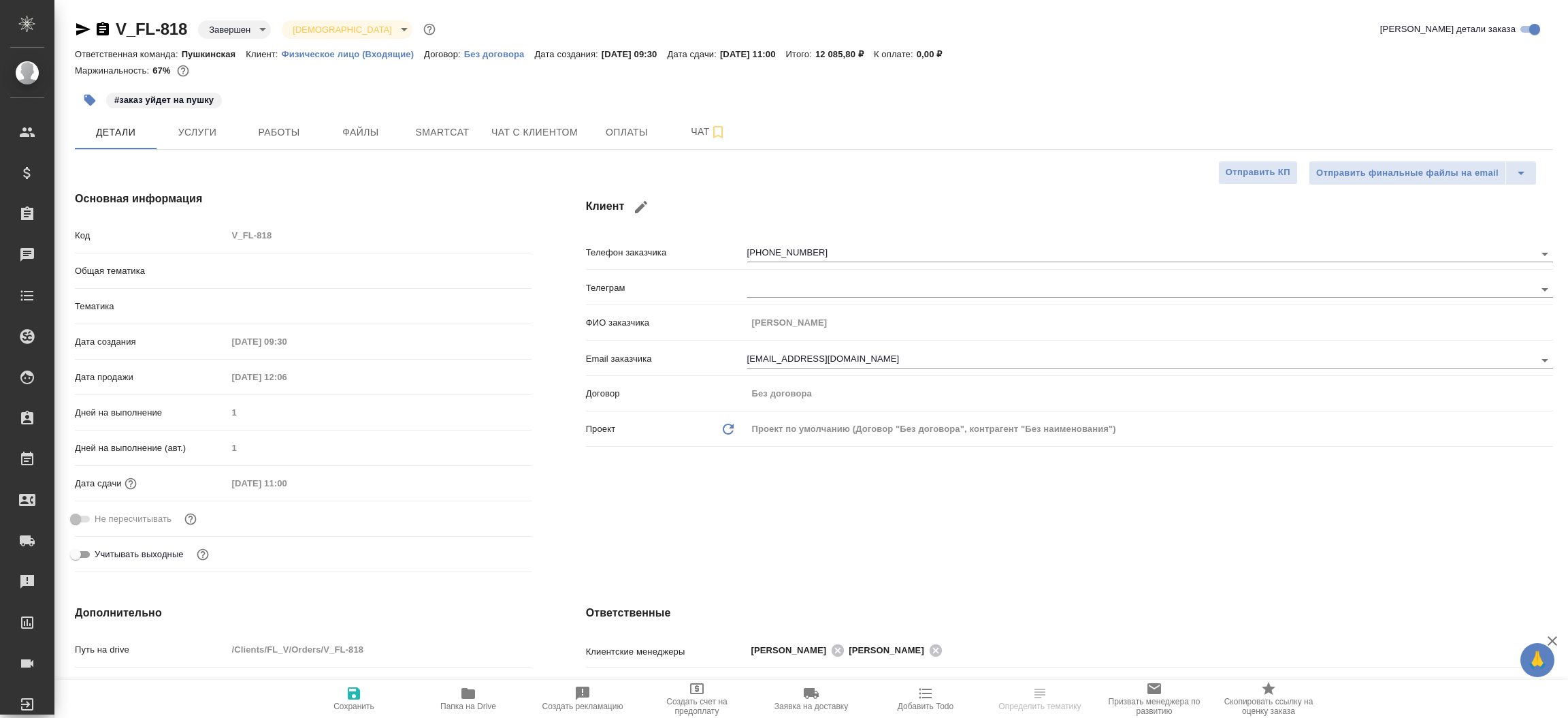
type textarea "x"
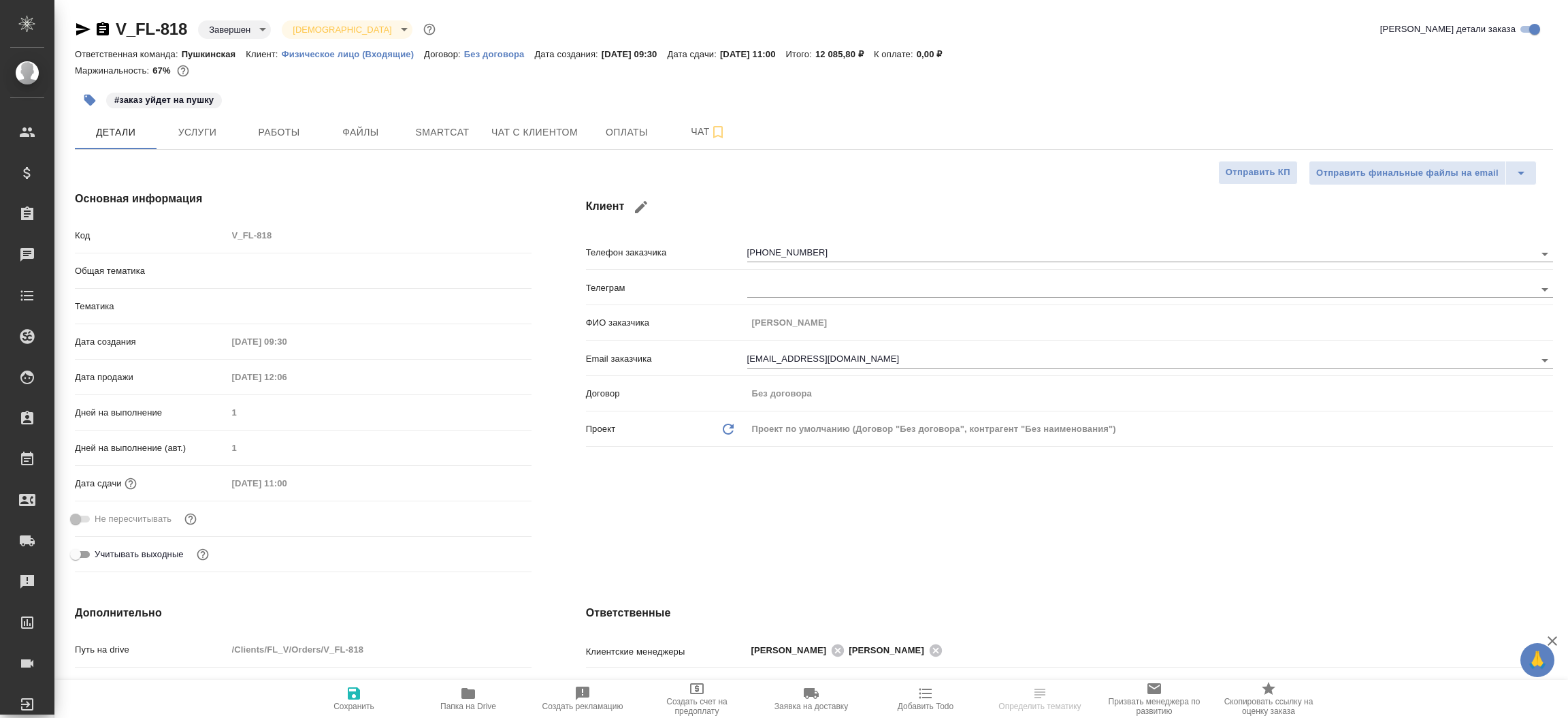
type textarea "x"
type input "Газизов Ринат"
type input "Давыдова Елена"
type input "Касымов Тимур"
click at [87, 28] on icon "button" at bounding box center [83, 29] width 15 height 12
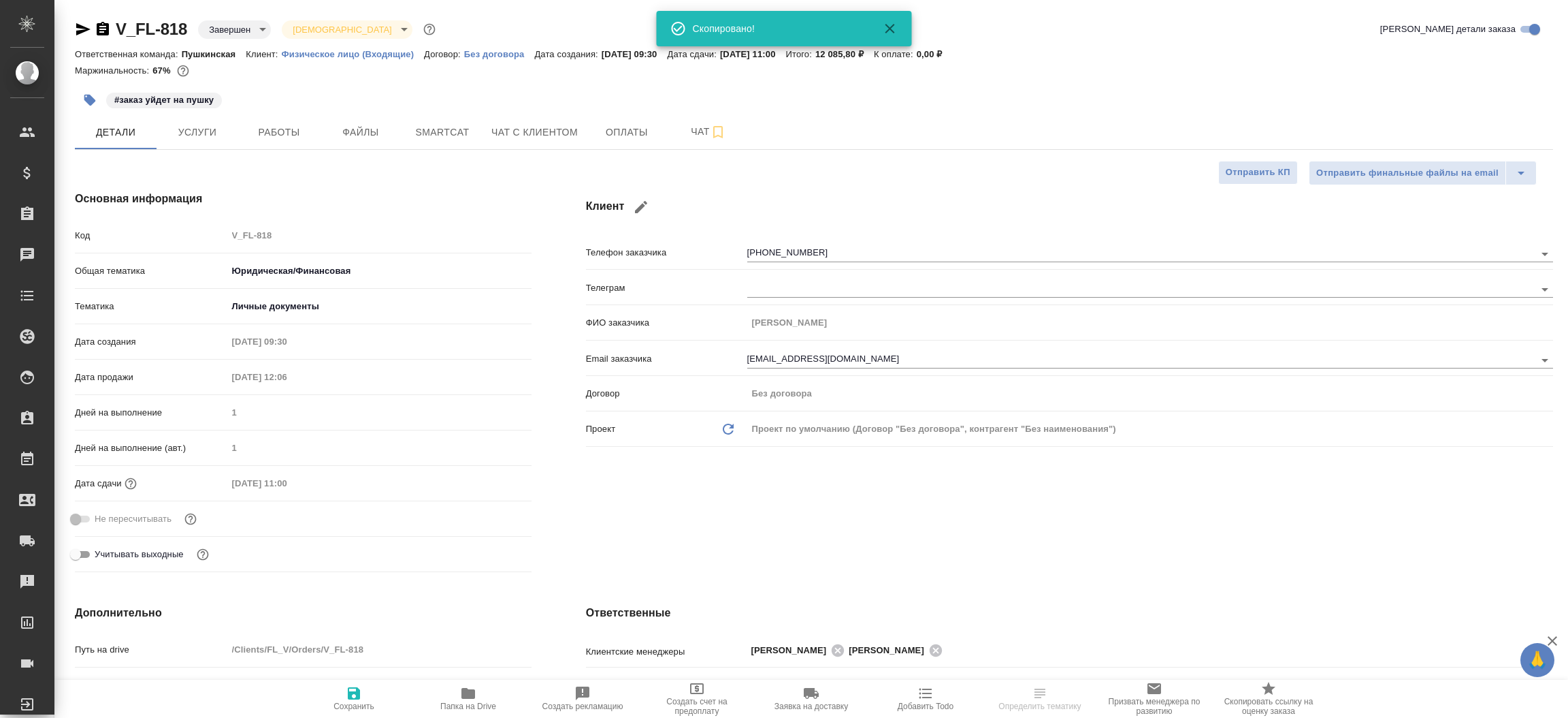
type textarea "x"
select select "RU"
type textarea "x"
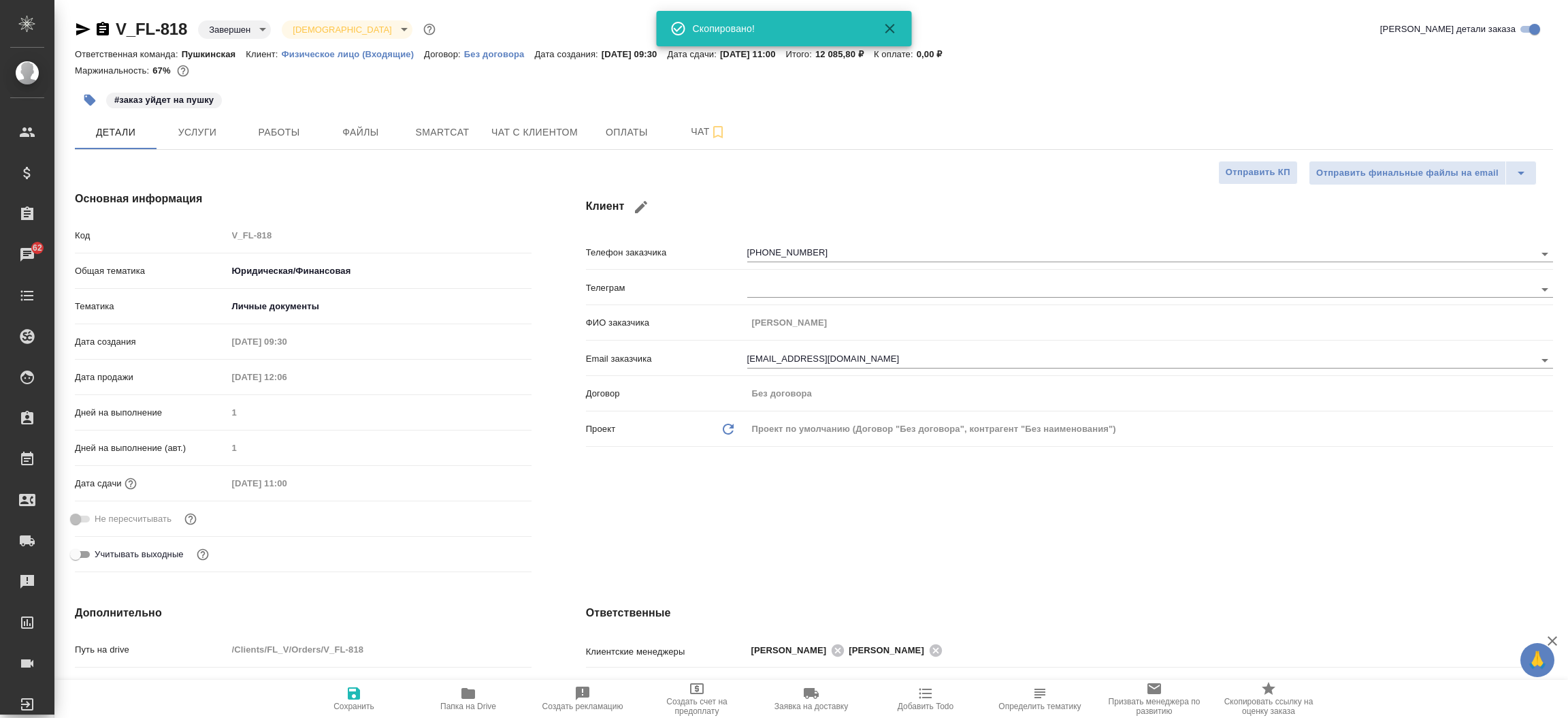
type textarea "x"
